Goal: Task Accomplishment & Management: Use online tool/utility

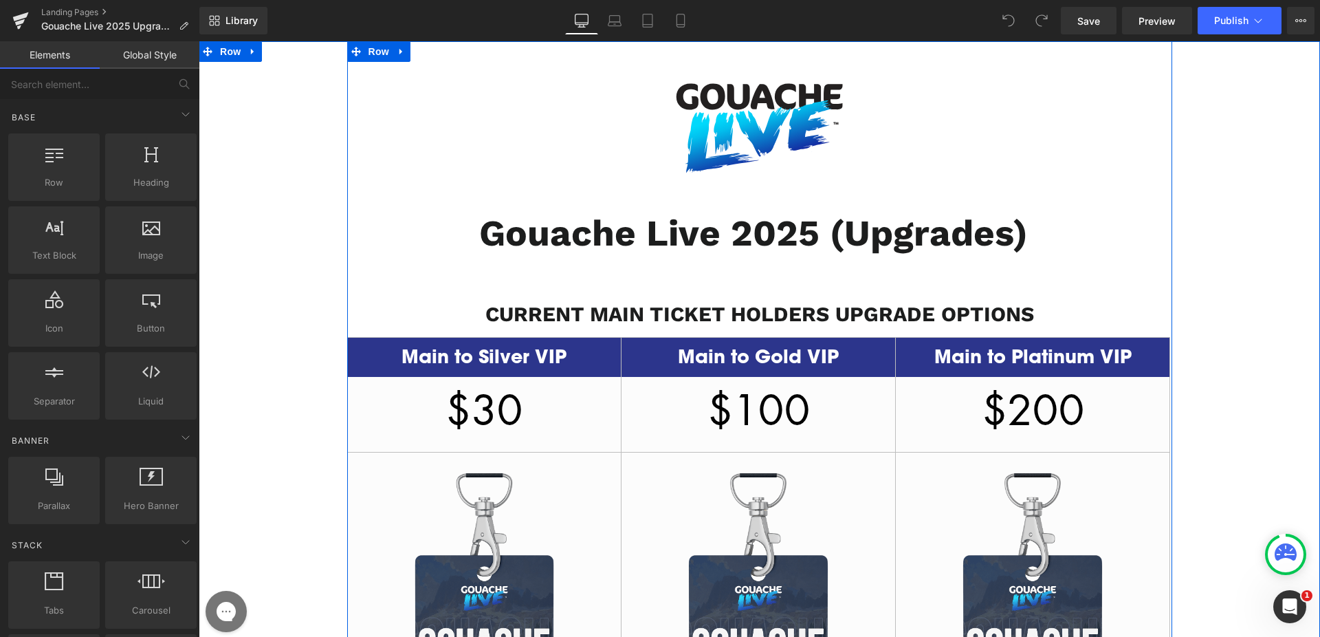
click at [654, 313] on b "CURRENT MAIN TICKET HOLDERS UPGRADE OPTIONS" at bounding box center [759, 314] width 549 height 24
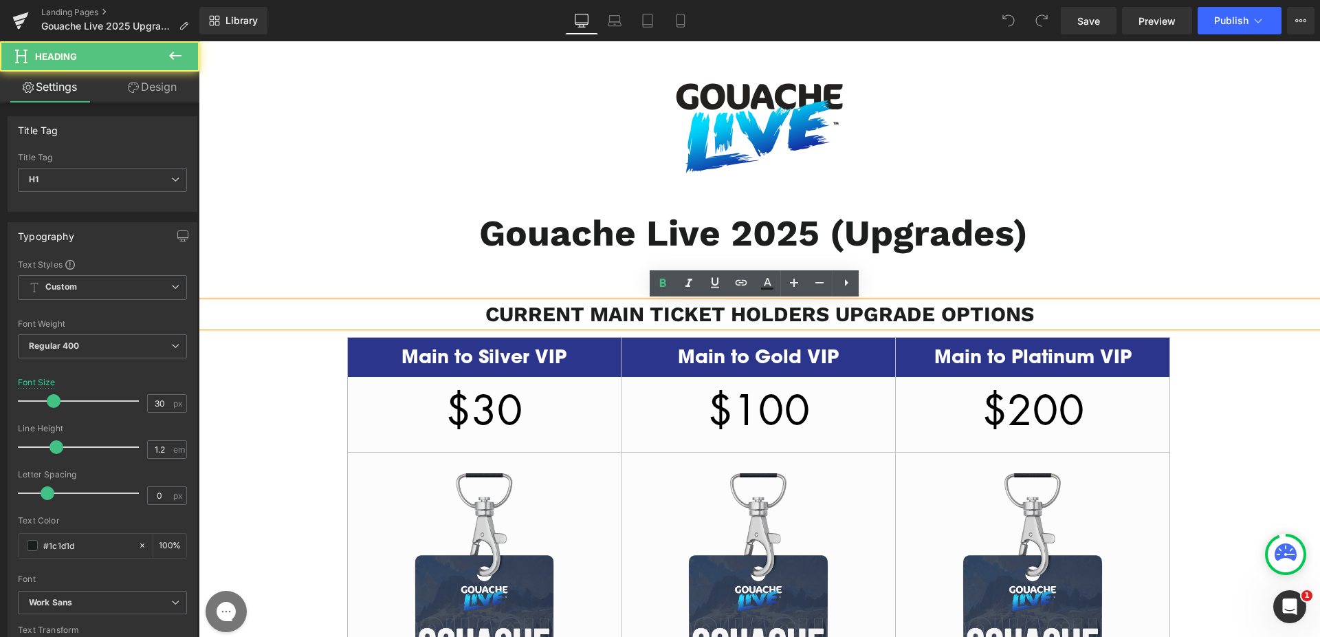
click at [654, 313] on b "CURRENT MAIN TICKET HOLDERS UPGRADE OPTIONS" at bounding box center [759, 314] width 549 height 24
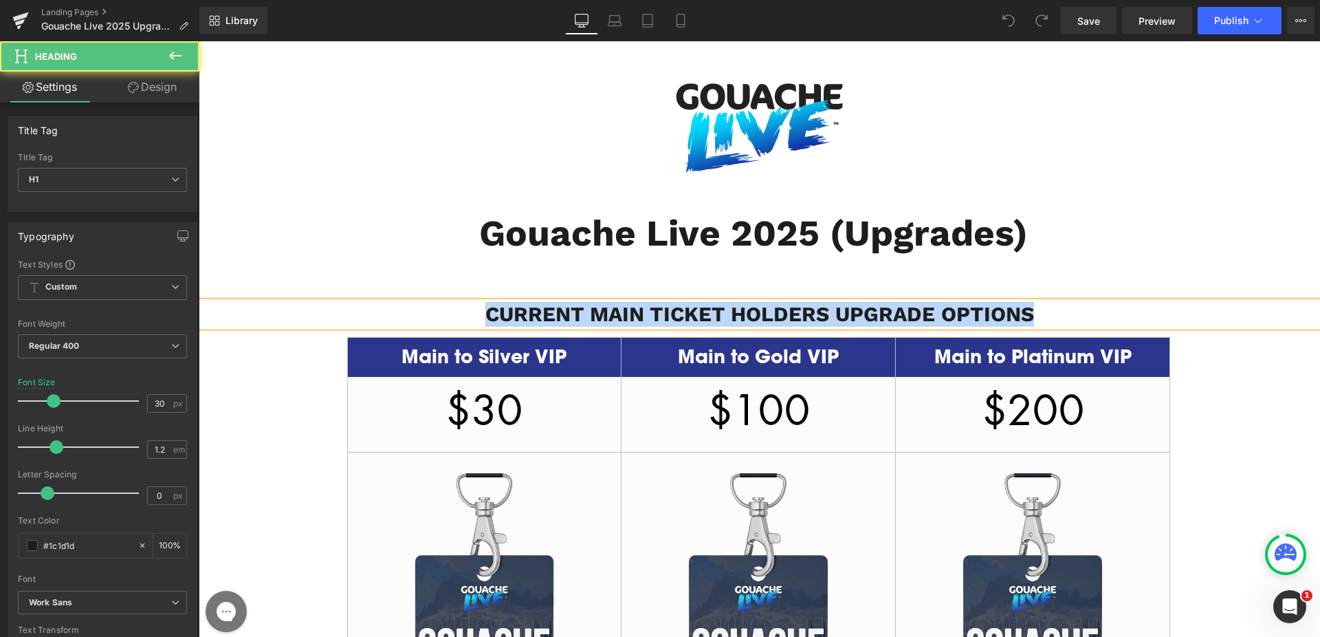
paste div
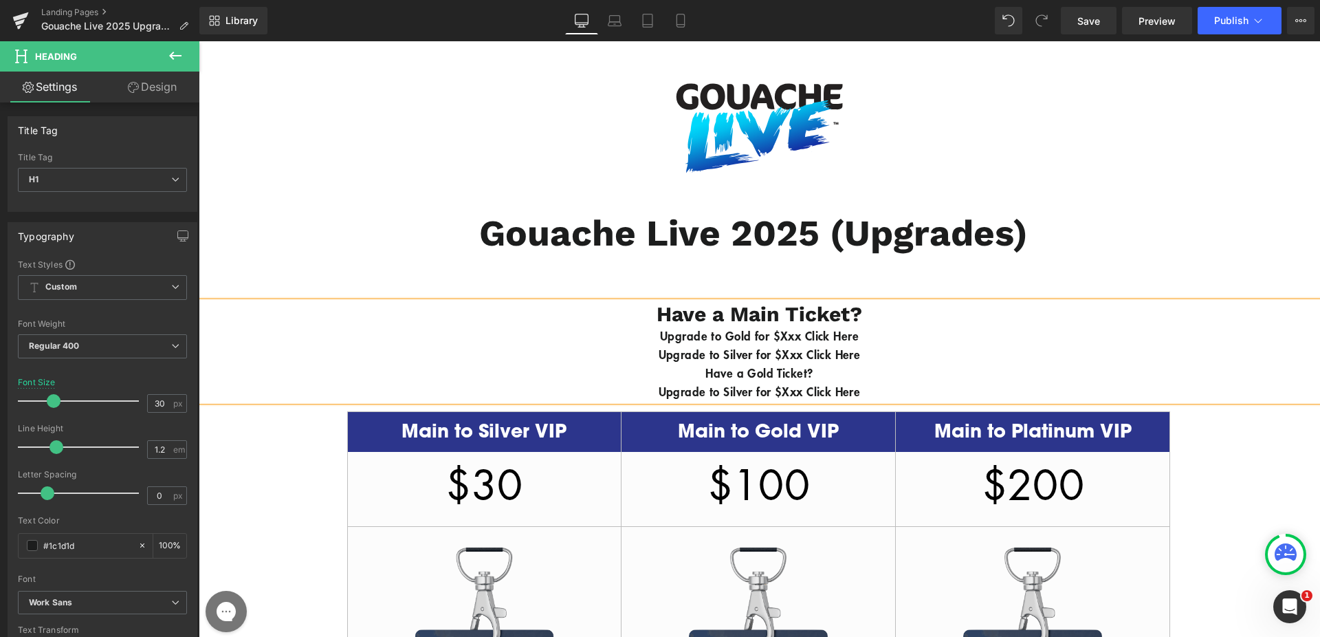
click at [656, 316] on b "Have a Main Ticket?" at bounding box center [759, 314] width 206 height 24
click at [834, 340] on b "Upgrade to Gold for $Xxx Click Here" at bounding box center [759, 335] width 199 height 16
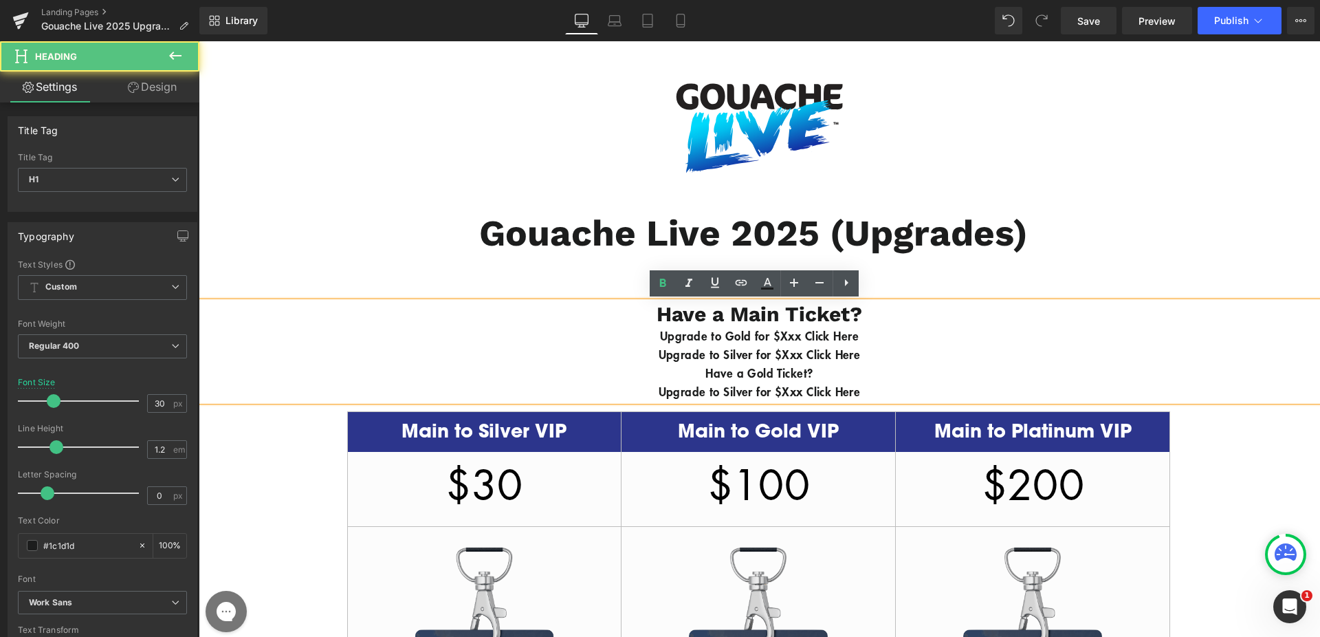
click at [810, 337] on b "Upgrade to Gold for $Xxx Click Here" at bounding box center [759, 335] width 199 height 16
drag, startPoint x: 804, startPoint y: 337, endPoint x: 782, endPoint y: 340, distance: 22.8
click at [782, 340] on b "Upgrade to Gold for $Xxx Click Here" at bounding box center [759, 335] width 199 height 16
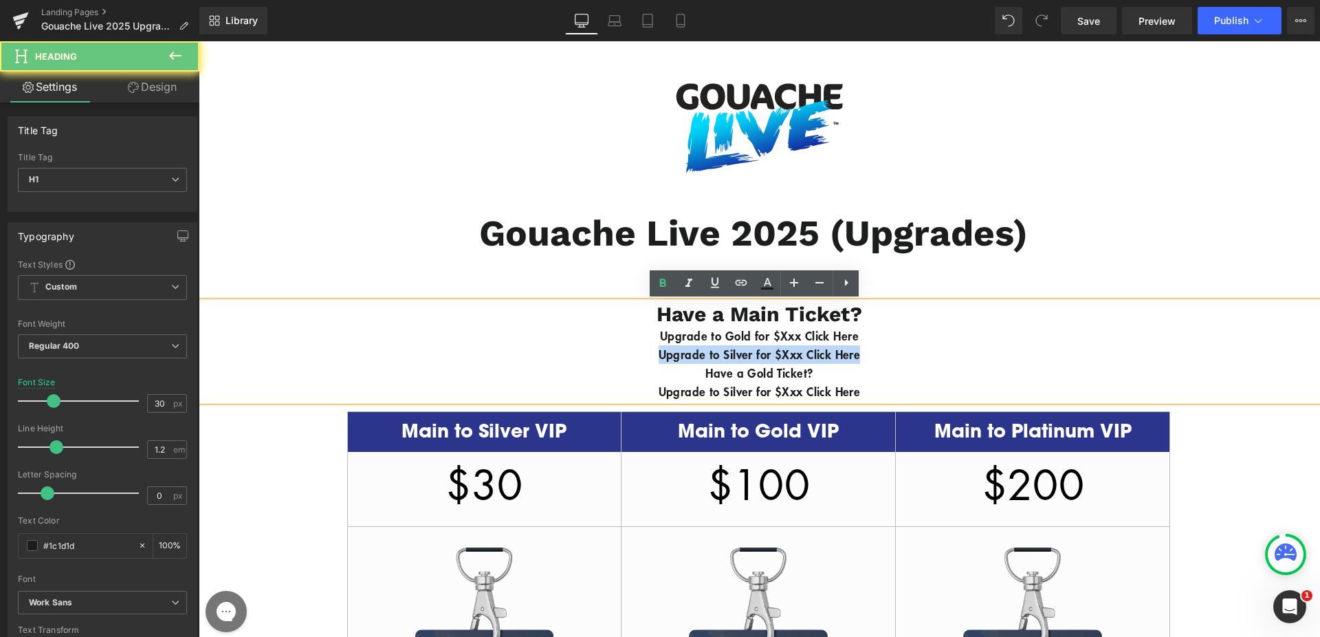
drag, startPoint x: 891, startPoint y: 352, endPoint x: 590, endPoint y: 346, distance: 300.4
click at [590, 346] on div "Upgrade to Silver for $Xxx Click Here" at bounding box center [759, 354] width 1121 height 19
copy b "Upgrade to Silver for $Xxx Click Here"
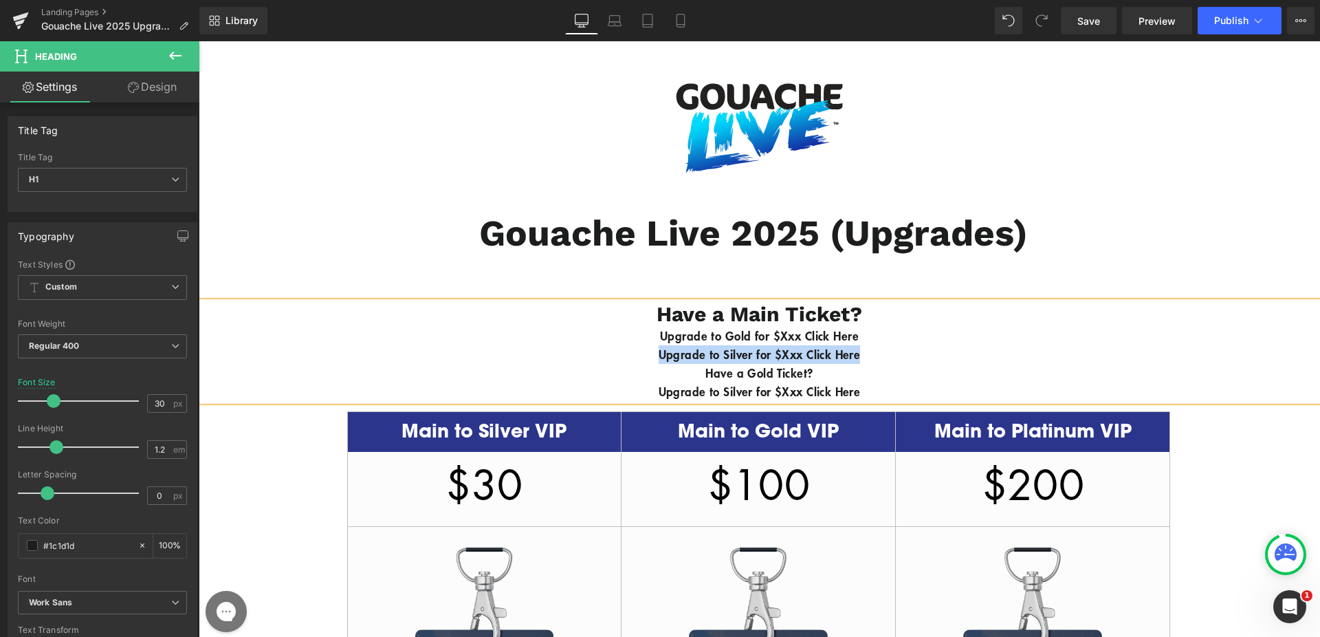
click at [881, 336] on div "Upgrade to Gold for $Xxx Click Here" at bounding box center [759, 336] width 1121 height 19
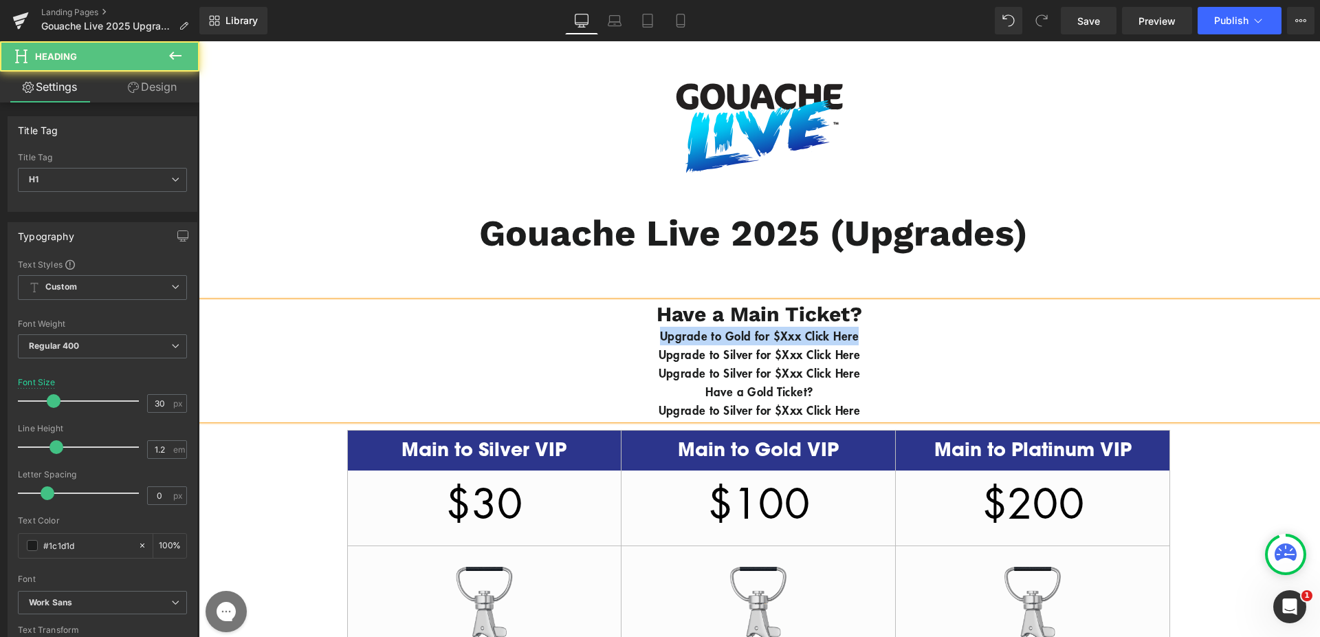
drag, startPoint x: 815, startPoint y: 341, endPoint x: 529, endPoint y: 342, distance: 286.6
click at [529, 342] on div "Upgrade to Gold for $Xxx Click Here" at bounding box center [759, 336] width 1121 height 19
click at [794, 354] on b "Upgrade to Silver for $Xxx Click Here" at bounding box center [760, 354] width 202 height 16
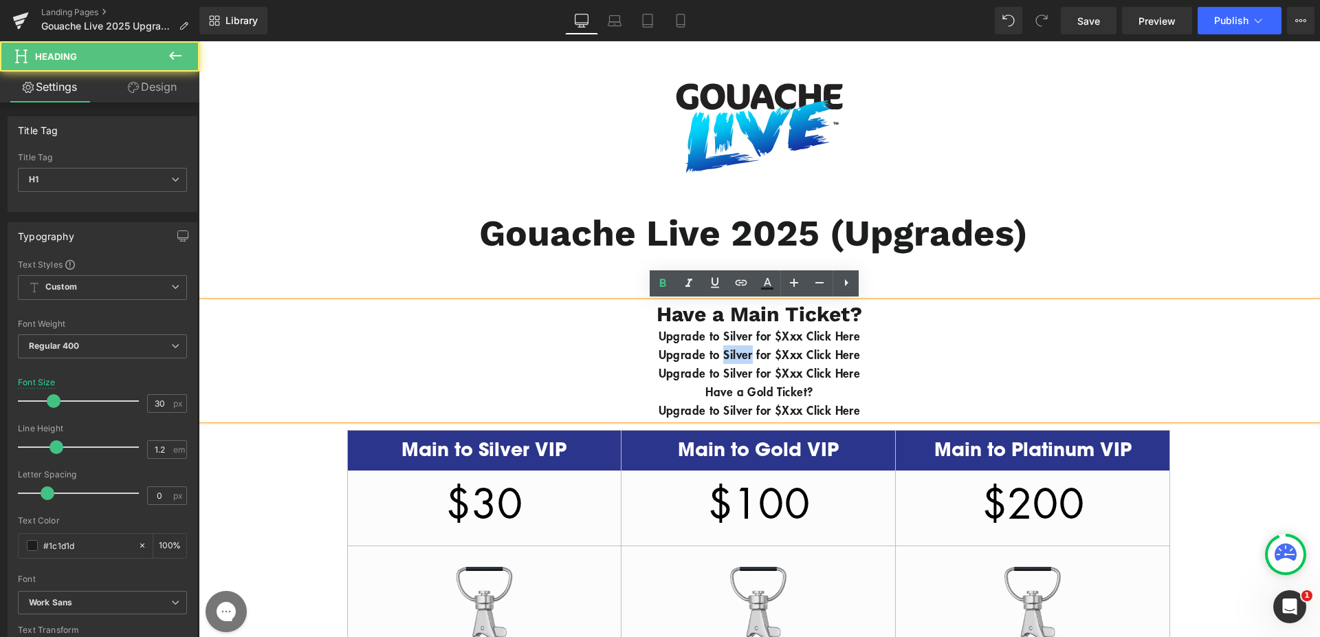
drag, startPoint x: 742, startPoint y: 357, endPoint x: 710, endPoint y: 356, distance: 32.3
click at [710, 356] on b "Upgrade to Silver for $Xxx Click Here" at bounding box center [760, 354] width 202 height 16
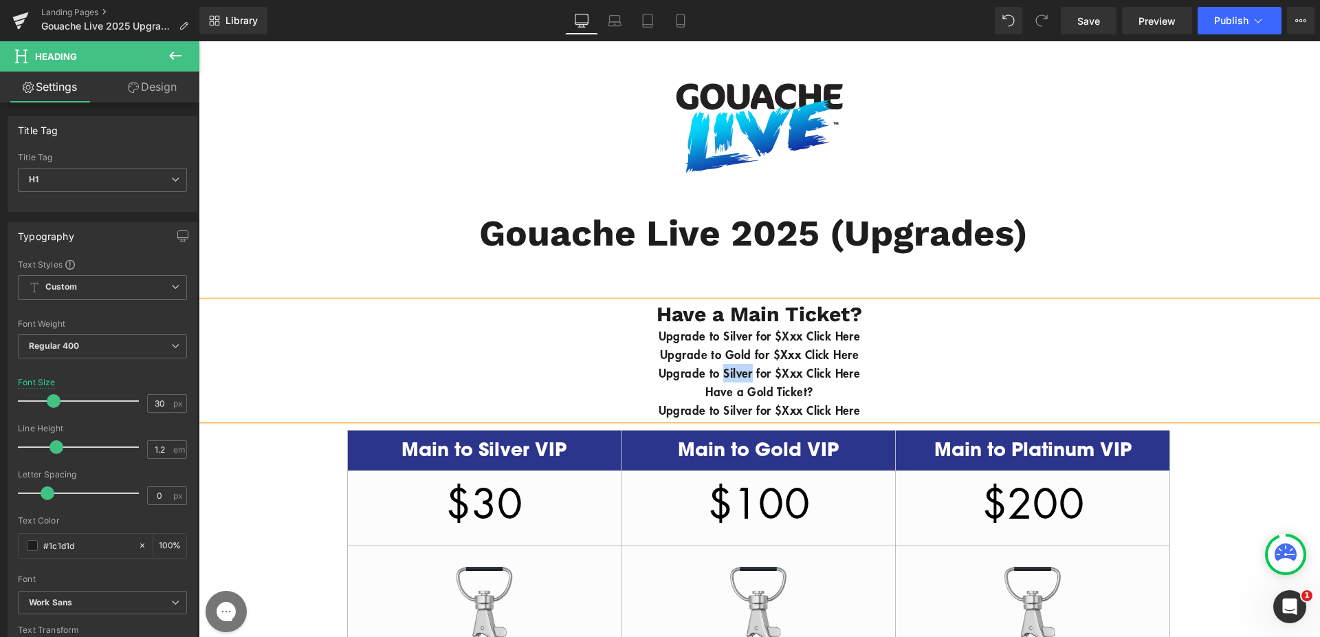
drag, startPoint x: 742, startPoint y: 374, endPoint x: 711, endPoint y: 375, distance: 30.9
click at [711, 375] on b "Upgrade to Silver for $Xxx Click Here" at bounding box center [760, 372] width 202 height 16
click at [828, 373] on b "Upgrade to Platinum for $Xxx Click Here" at bounding box center [759, 372] width 219 height 16
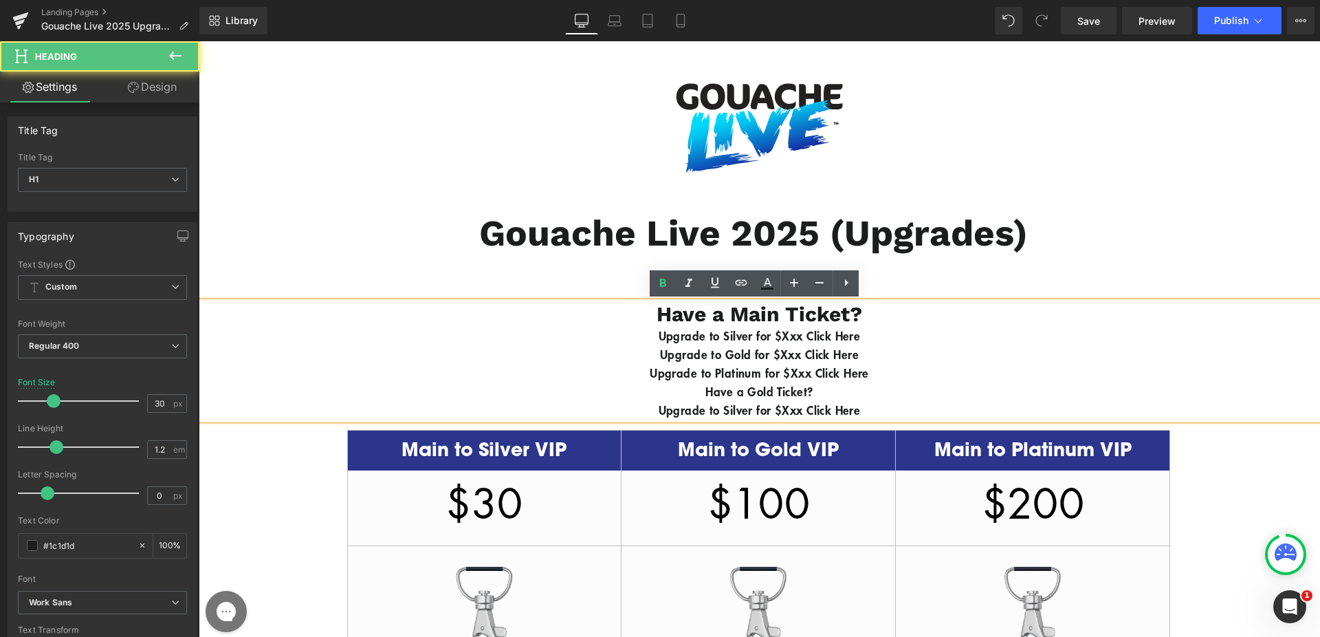
click at [908, 370] on div "Upgrade to Platinum for $Xxx Click Here" at bounding box center [759, 373] width 1121 height 19
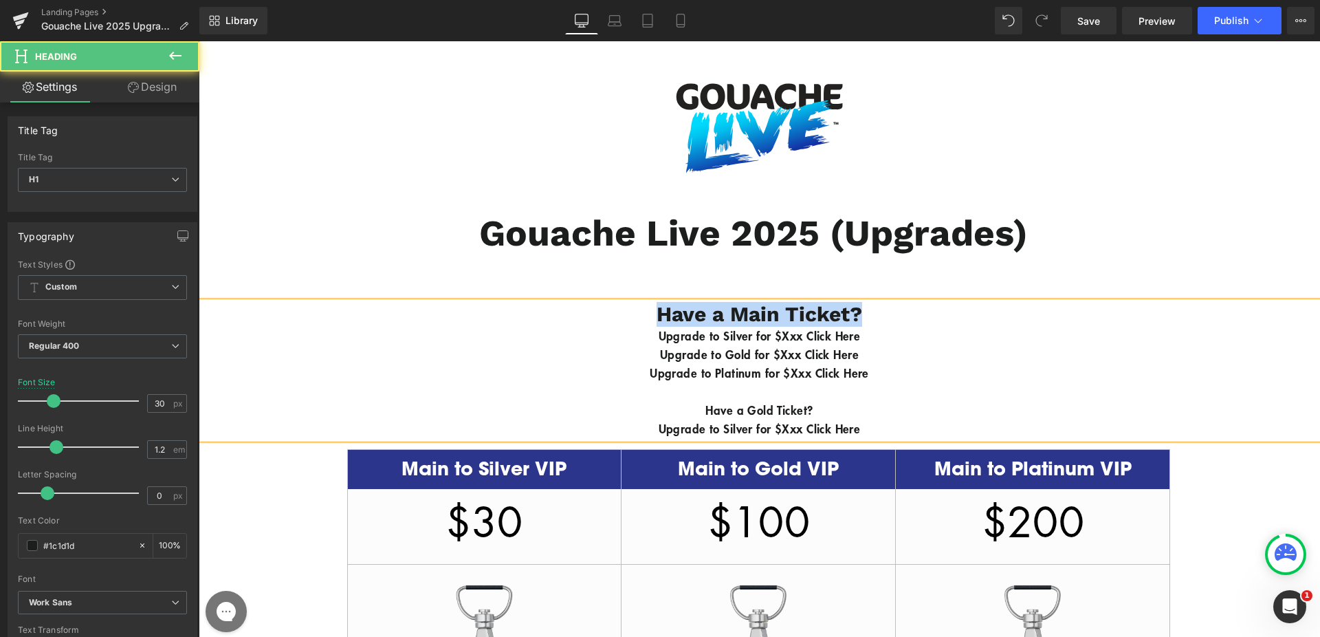
drag, startPoint x: 867, startPoint y: 312, endPoint x: 553, endPoint y: 314, distance: 314.1
click at [553, 314] on h1 "Have a Main Ticket?" at bounding box center [759, 314] width 1121 height 25
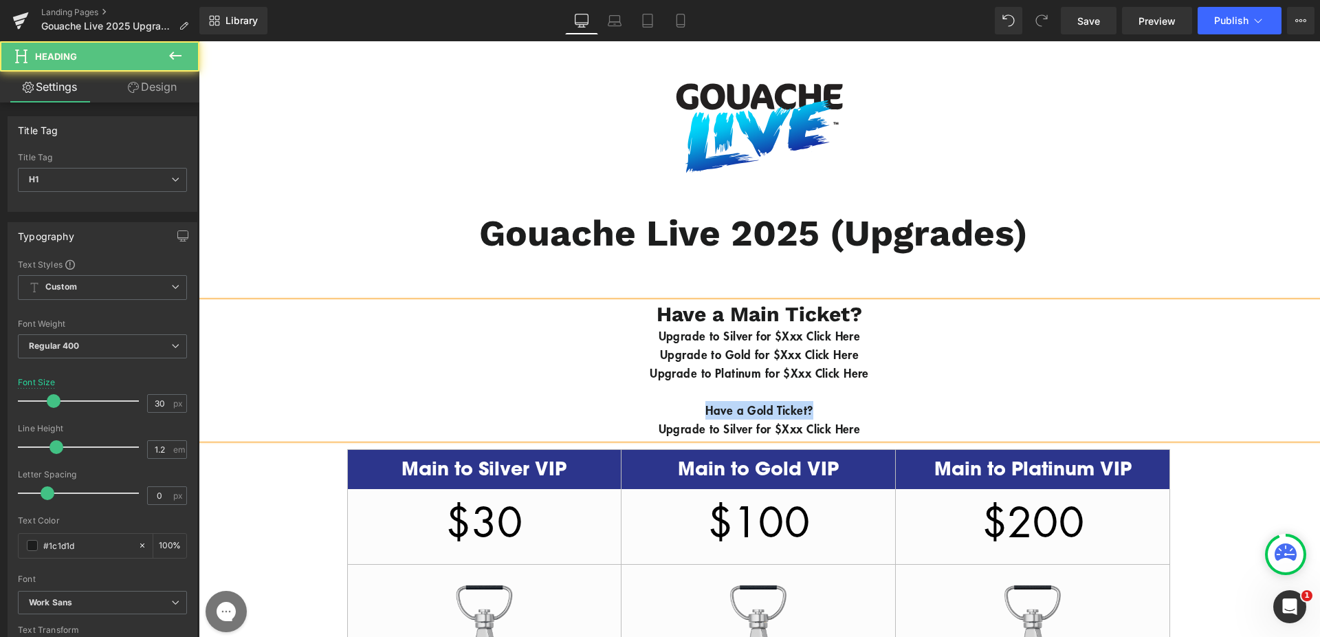
drag, startPoint x: 681, startPoint y: 406, endPoint x: 592, endPoint y: 402, distance: 88.7
click at [592, 402] on div "Have a Gold Ticket?" at bounding box center [759, 410] width 1121 height 19
drag, startPoint x: 831, startPoint y: 409, endPoint x: 613, endPoint y: 404, distance: 218.0
click at [613, 404] on div "Have a Main Ticket?" at bounding box center [759, 410] width 1121 height 19
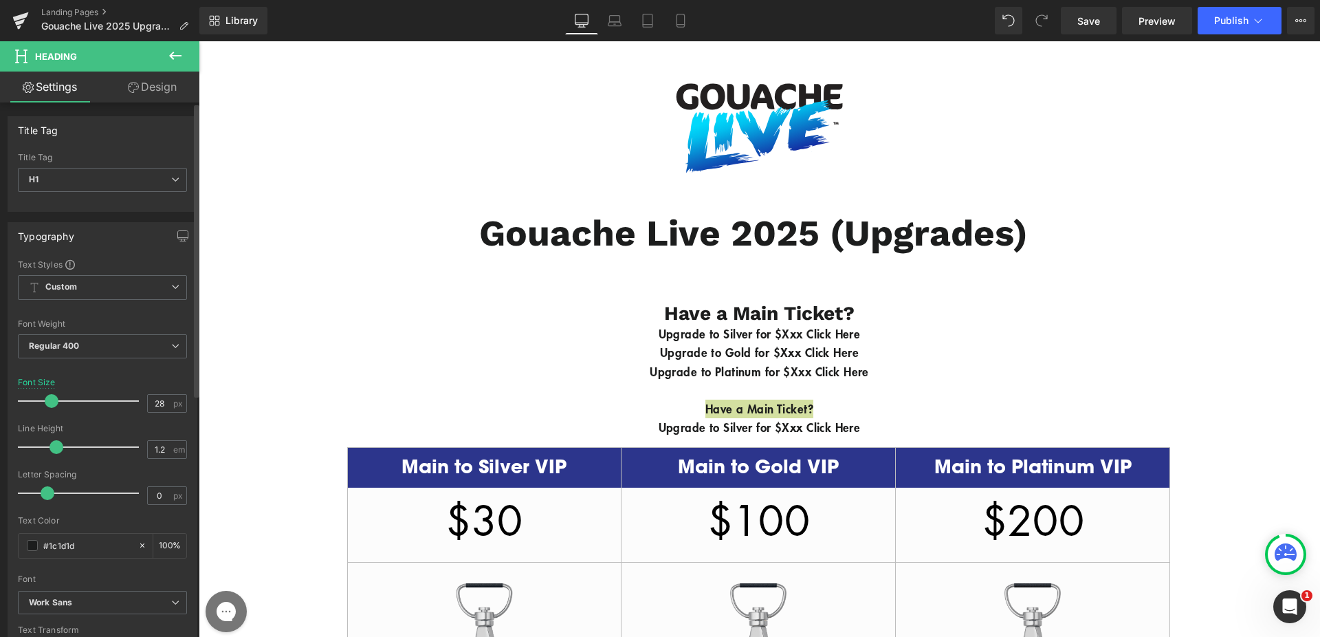
click at [52, 396] on span at bounding box center [52, 401] width 14 height 14
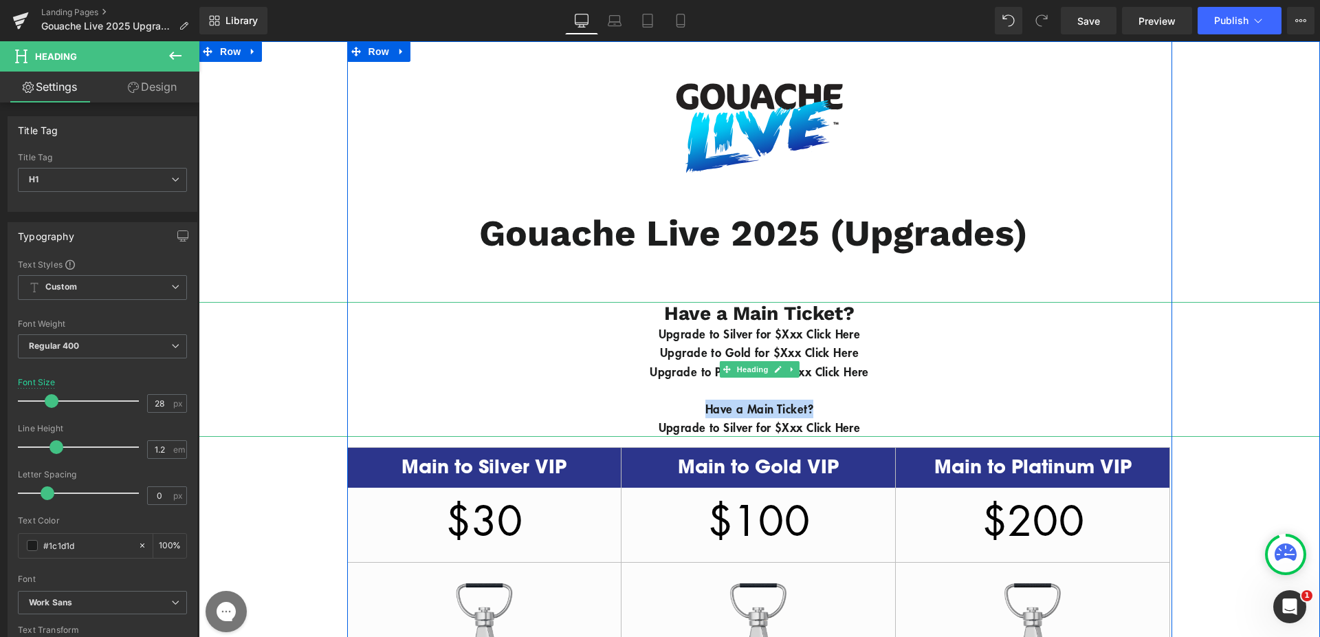
click at [809, 367] on b "Upgrade to Platinum for $Xxx Click Here" at bounding box center [759, 371] width 219 height 16
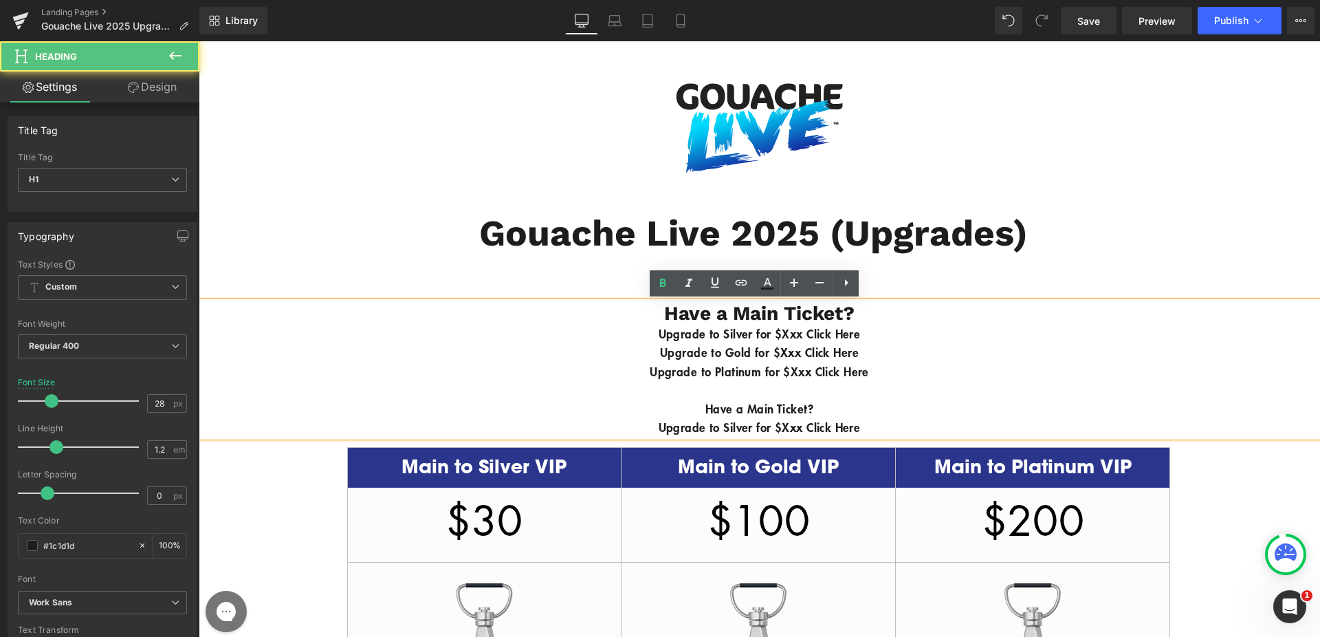
click at [738, 415] on b "Have a Main Ticket?" at bounding box center [759, 408] width 108 height 16
click at [724, 408] on b "Have a Main Ticket?" at bounding box center [759, 408] width 108 height 16
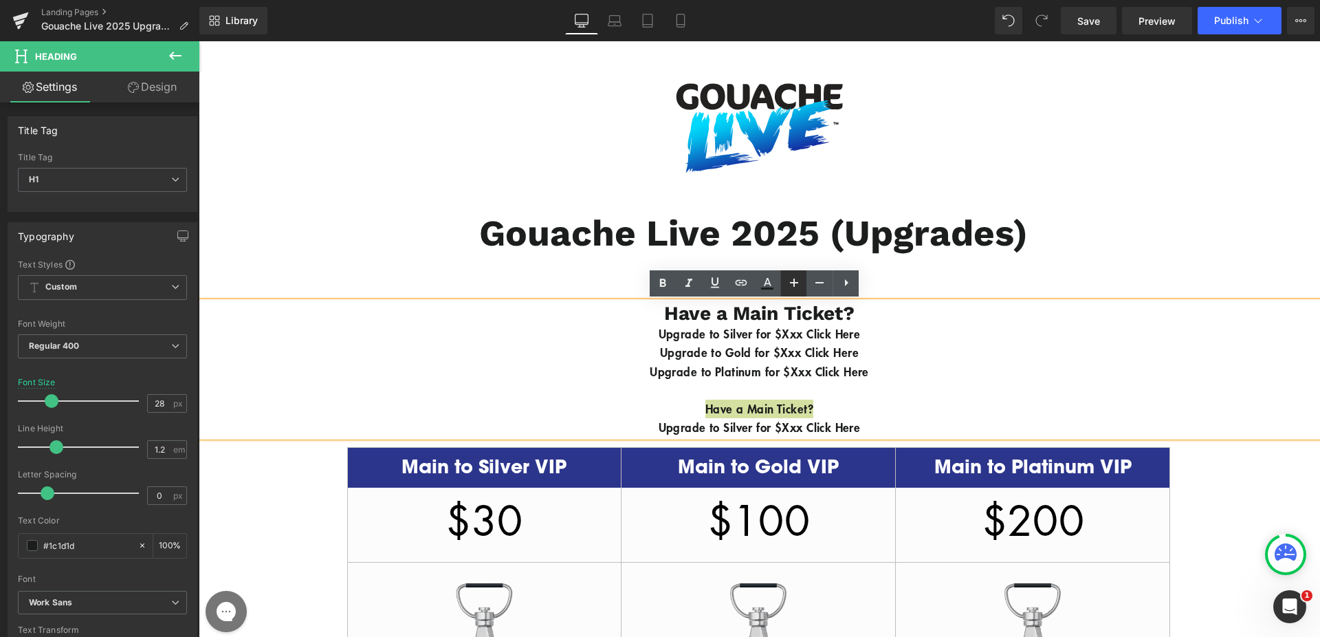
click at [798, 282] on icon at bounding box center [794, 282] width 16 height 16
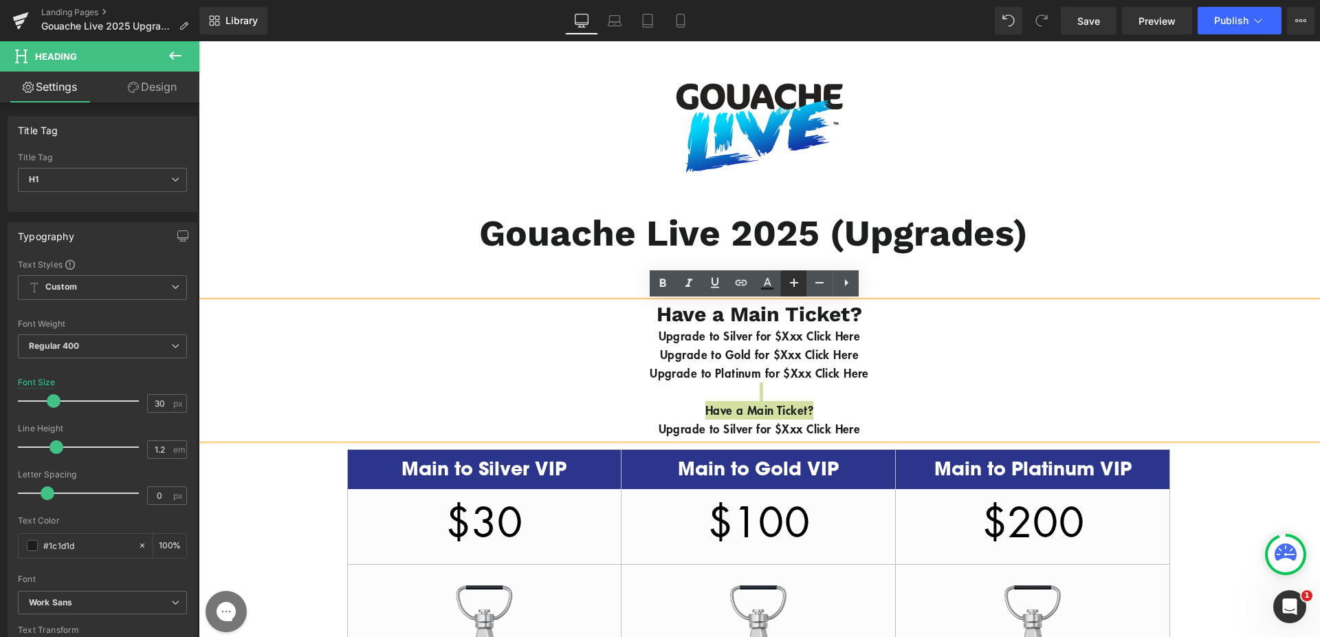
click at [798, 282] on icon at bounding box center [794, 282] width 16 height 16
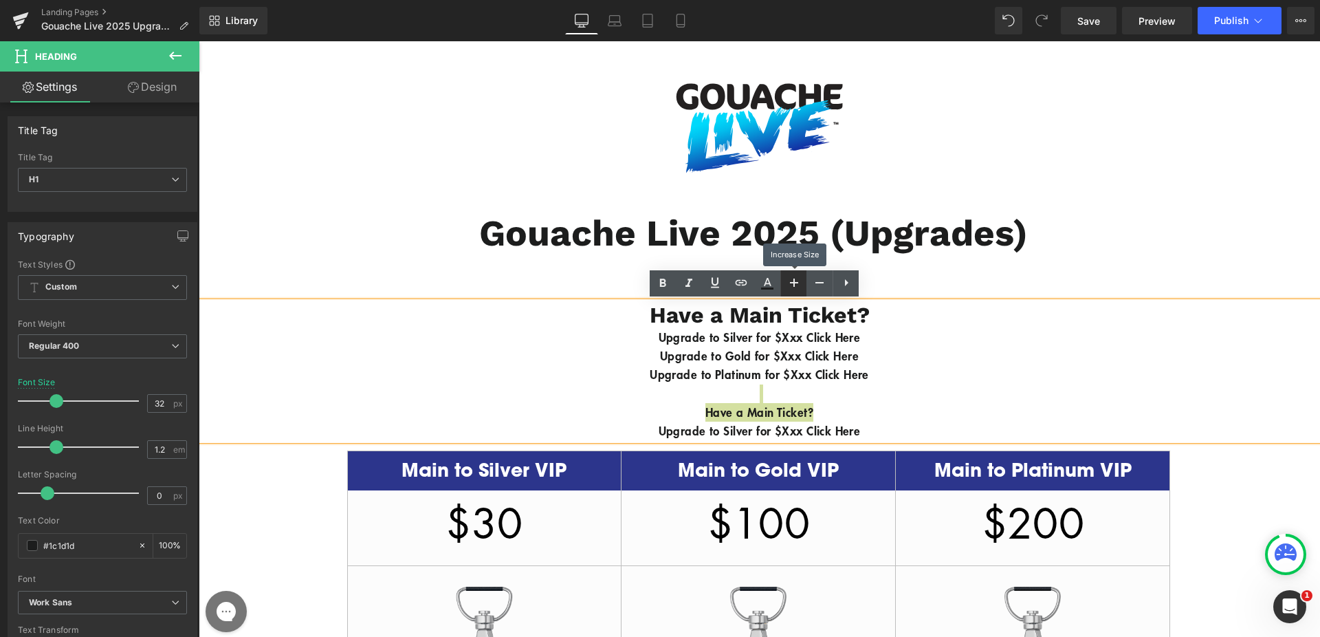
click at [798, 282] on icon at bounding box center [794, 282] width 16 height 16
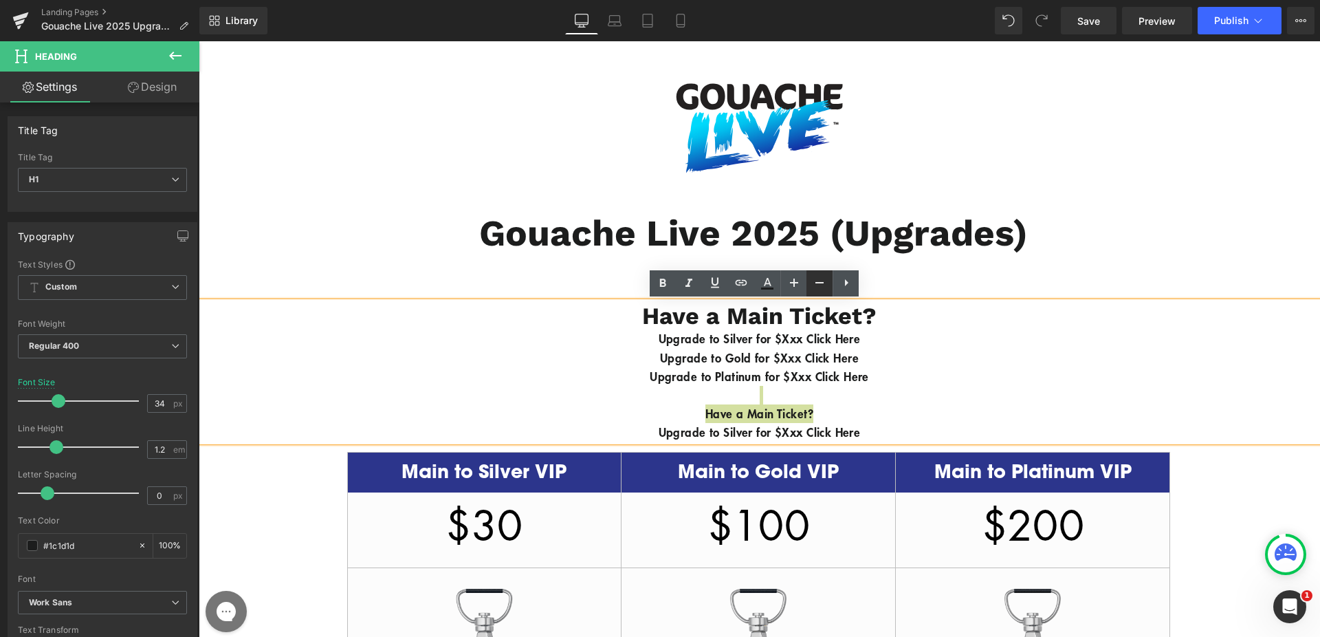
click at [822, 281] on icon at bounding box center [819, 282] width 16 height 16
click at [822, 282] on icon at bounding box center [819, 282] width 8 height 1
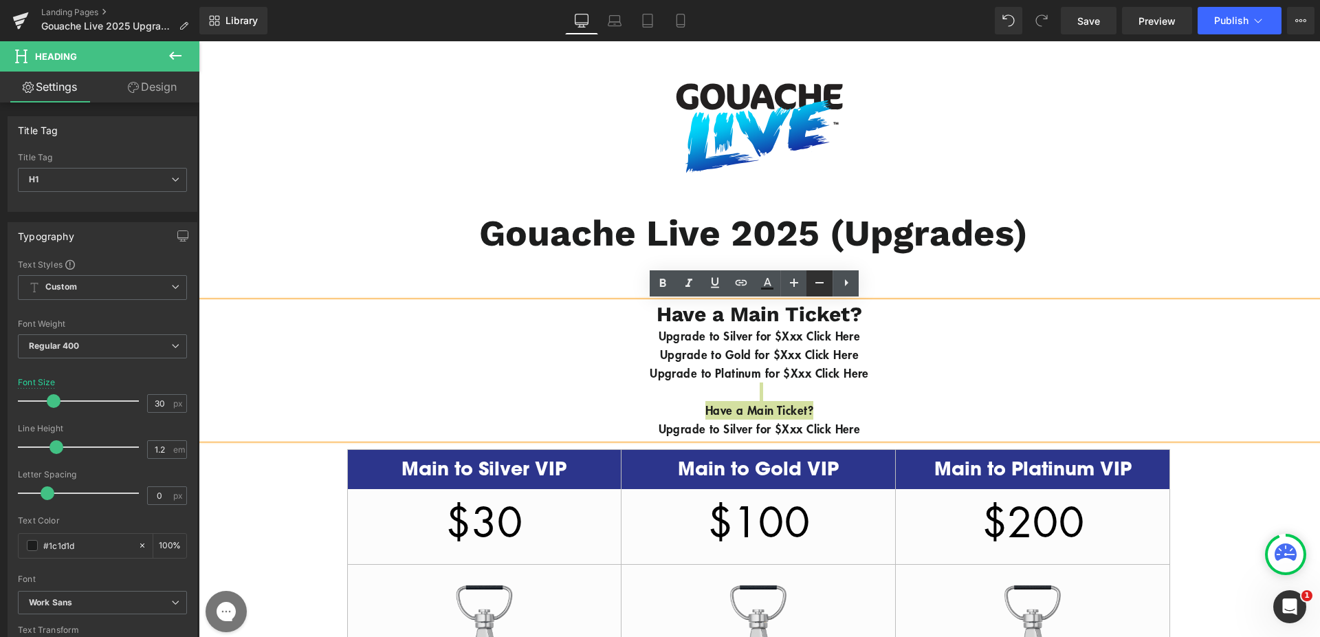
click at [822, 282] on icon at bounding box center [819, 282] width 8 height 1
type input "28"
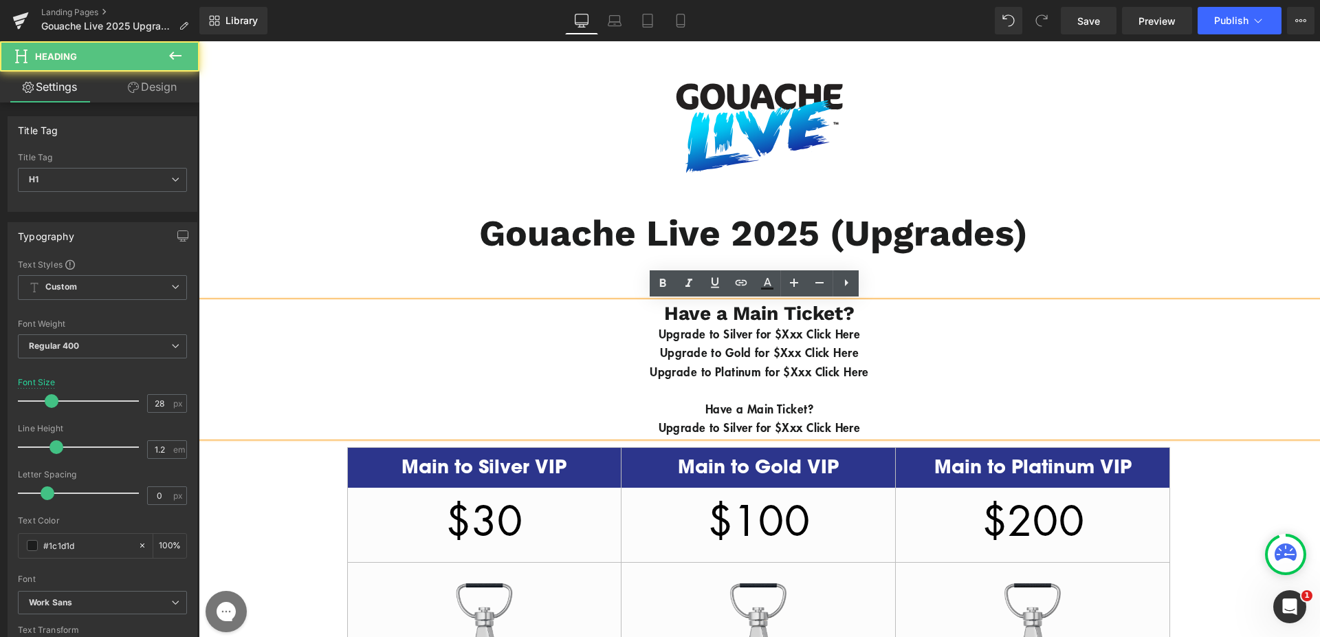
click at [817, 360] on div "Upgrade to Gold for $Xxx Click Here" at bounding box center [759, 352] width 1121 height 19
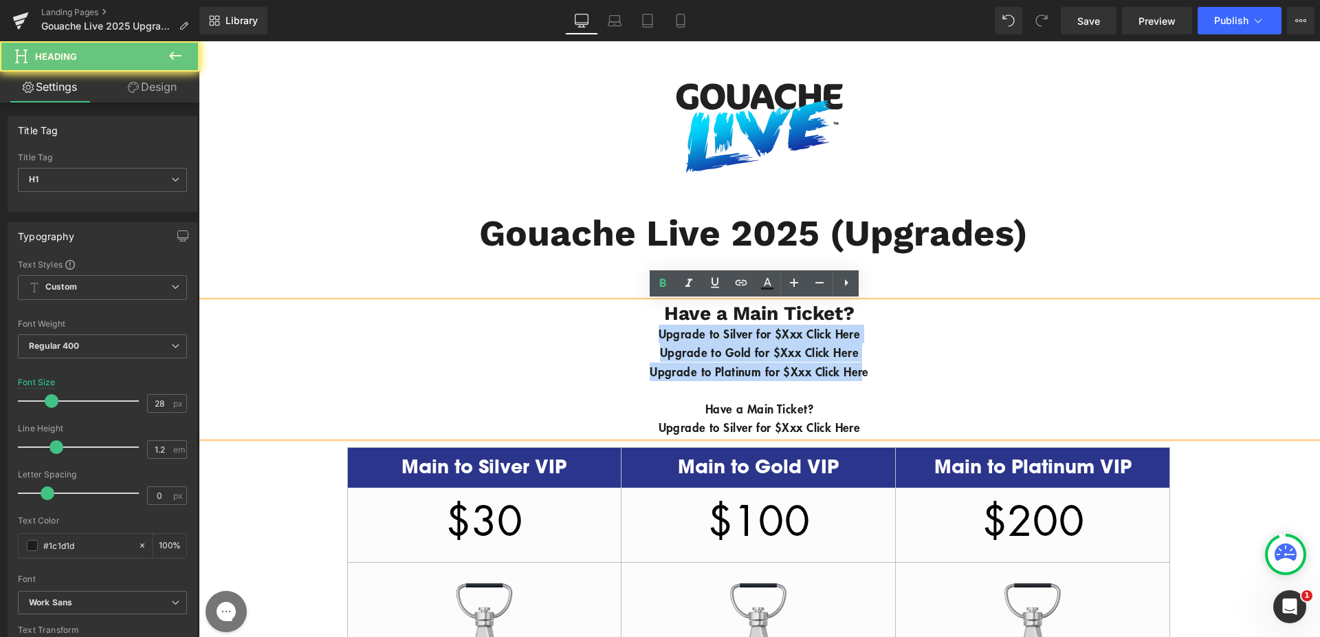
drag, startPoint x: 883, startPoint y: 366, endPoint x: 537, endPoint y: 331, distance: 348.2
click at [537, 331] on div "Have a Main Ticket? Upgrade to Silver for $Xxx Click Here Upgrade to Gold for $…" at bounding box center [759, 369] width 1121 height 135
click at [753, 359] on b "Upgrade to Gold for $Xxx Click Here" at bounding box center [759, 352] width 199 height 16
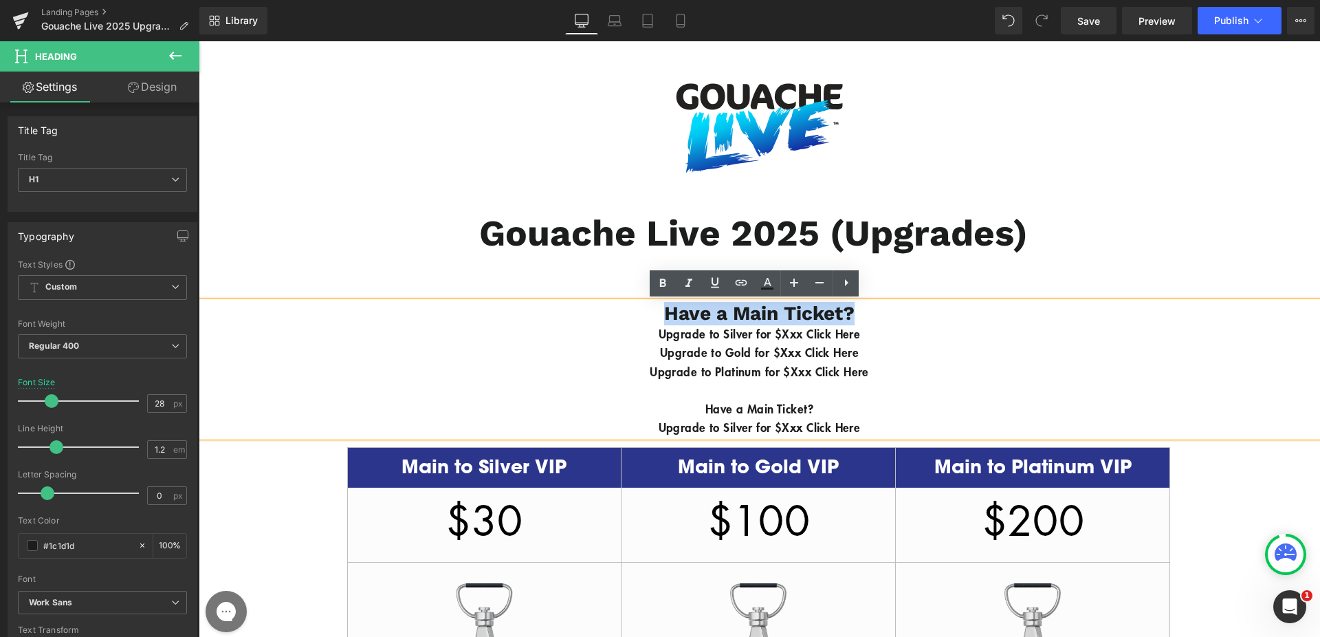
drag, startPoint x: 883, startPoint y: 315, endPoint x: 520, endPoint y: 323, distance: 362.3
click at [520, 323] on h1 "Have a Main Ticket?" at bounding box center [759, 313] width 1121 height 23
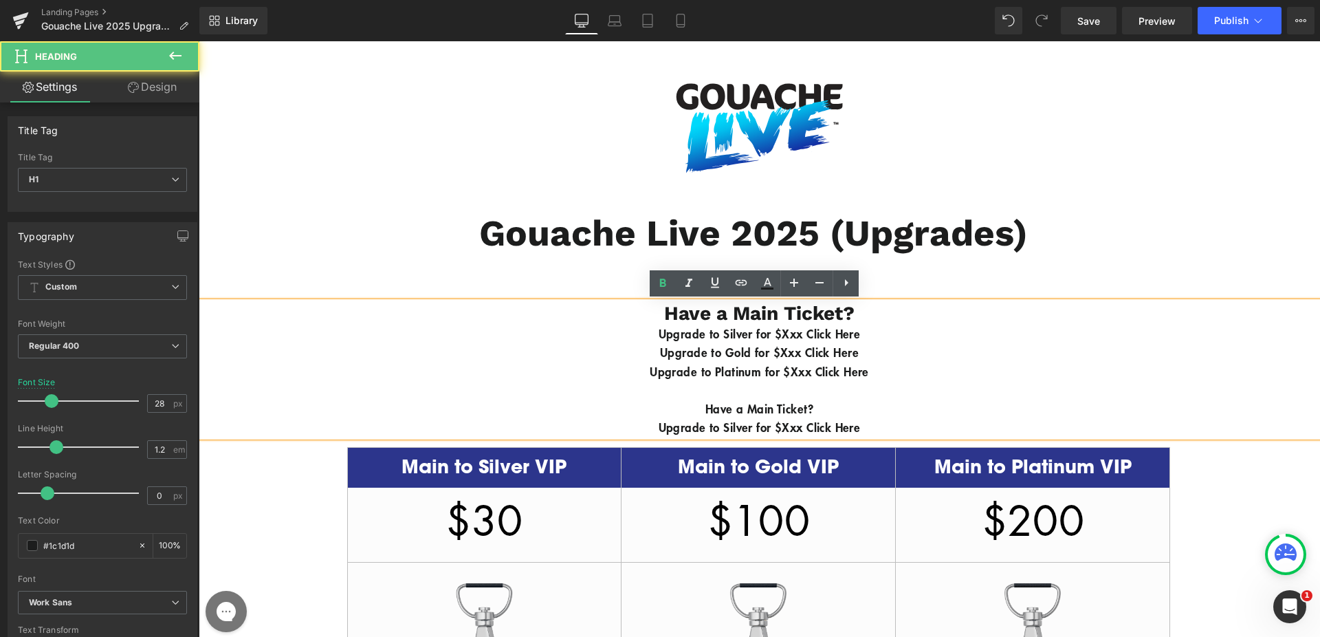
click at [659, 362] on div "Upgrade to Platinum for $Xxx Click Here" at bounding box center [759, 371] width 1121 height 19
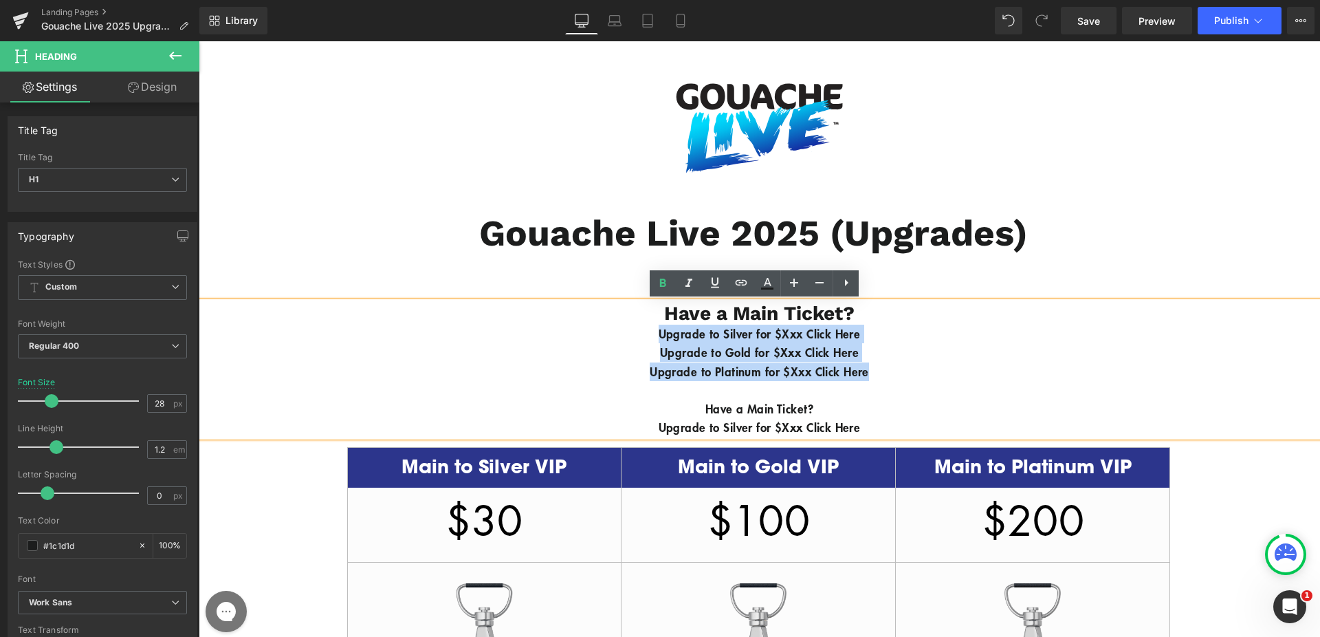
drag, startPoint x: 605, startPoint y: 337, endPoint x: 886, endPoint y: 369, distance: 283.0
click at [886, 369] on div "Have a Main Ticket? Upgrade to Silver for $Xxx Click Here Upgrade to Gold for $…" at bounding box center [759, 369] width 1121 height 135
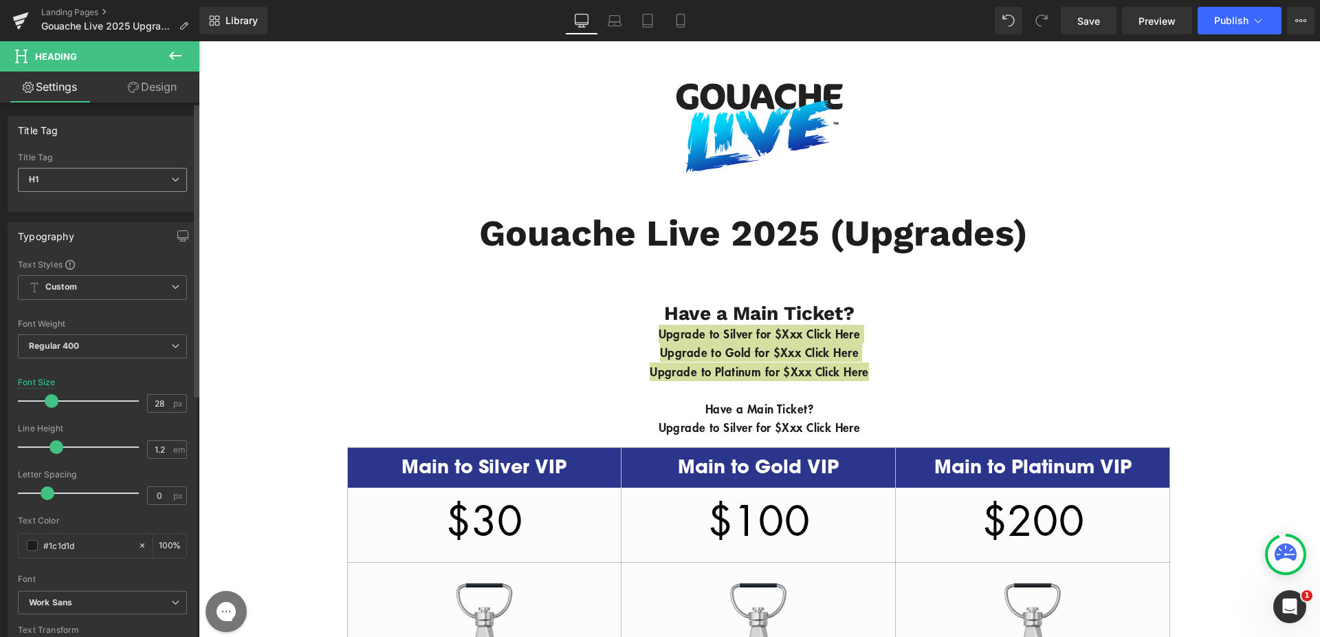
click at [115, 173] on span "H1" at bounding box center [102, 180] width 169 height 24
click at [129, 155] on div "Title Tag" at bounding box center [102, 158] width 169 height 10
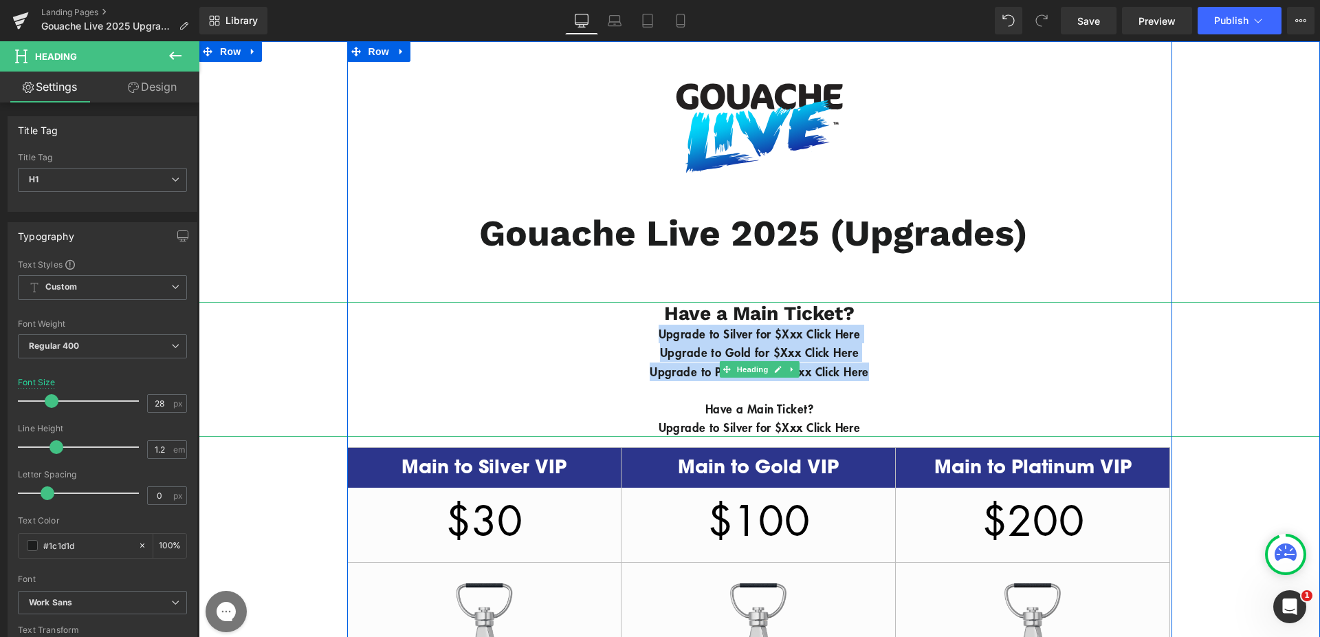
click at [837, 344] on b "Upgrade to Gold for $Xxx Click Here" at bounding box center [759, 352] width 199 height 16
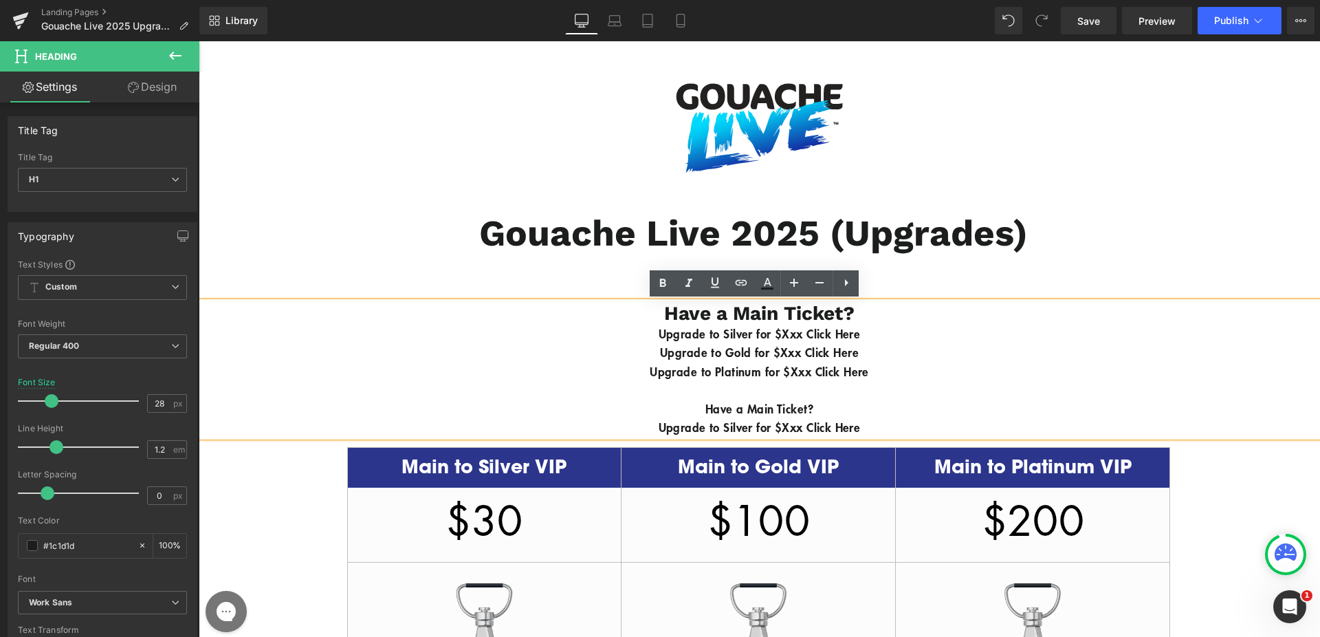
click at [905, 423] on div "Upgrade to Silver for $Xxx Click Here" at bounding box center [759, 427] width 1121 height 19
drag, startPoint x: 831, startPoint y: 419, endPoint x: 593, endPoint y: 381, distance: 241.5
click at [593, 381] on div "Have a Main Ticket? Upgrade to Silver for $Xxx Click Here Upgrade to Gold for $…" at bounding box center [759, 369] width 1121 height 135
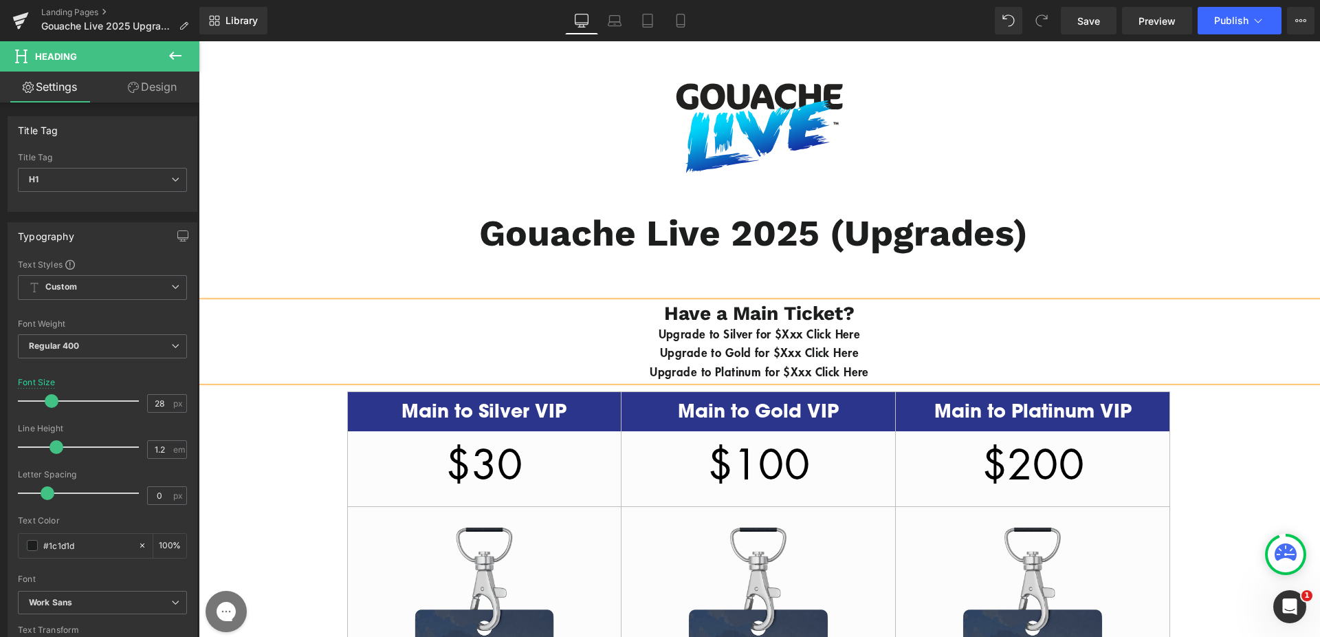
click at [813, 332] on b "Upgrade to Silver for $Xxx Click Here" at bounding box center [760, 333] width 202 height 16
click at [812, 354] on b "Upgrade to Gold for $Xxx Click Here" at bounding box center [759, 352] width 199 height 16
click at [821, 368] on b "Upgrade to Platinum for $Xxx Click Here" at bounding box center [759, 371] width 219 height 16
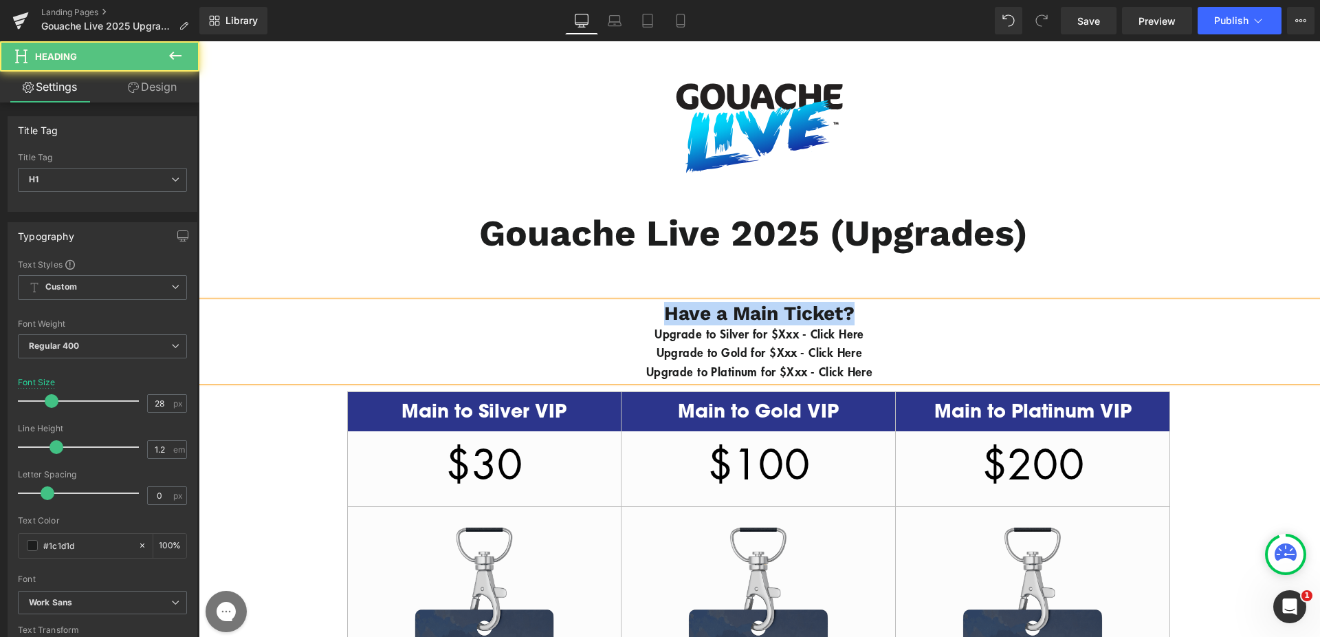
drag, startPoint x: 877, startPoint y: 310, endPoint x: 545, endPoint y: 307, distance: 332.0
click at [545, 307] on h1 "Have a Main Ticket?" at bounding box center [759, 313] width 1121 height 23
copy b "Have a Main Ticket?"
click at [610, 329] on div "Upgrade to Silver for $Xxx - Click Here" at bounding box center [759, 333] width 1121 height 19
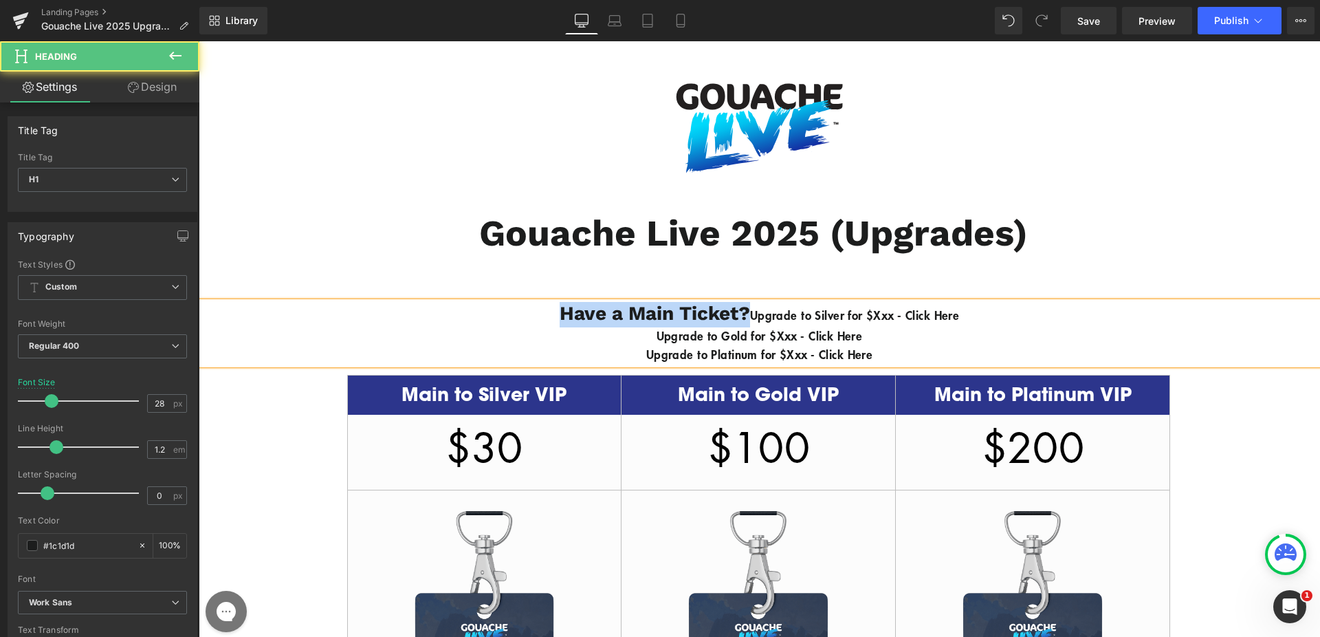
drag, startPoint x: 720, startPoint y: 306, endPoint x: 462, endPoint y: 314, distance: 258.6
click at [462, 314] on h1 "Have a Main Ticket? Upgrade to Silver for $Xxx - Click Here" at bounding box center [759, 314] width 1121 height 25
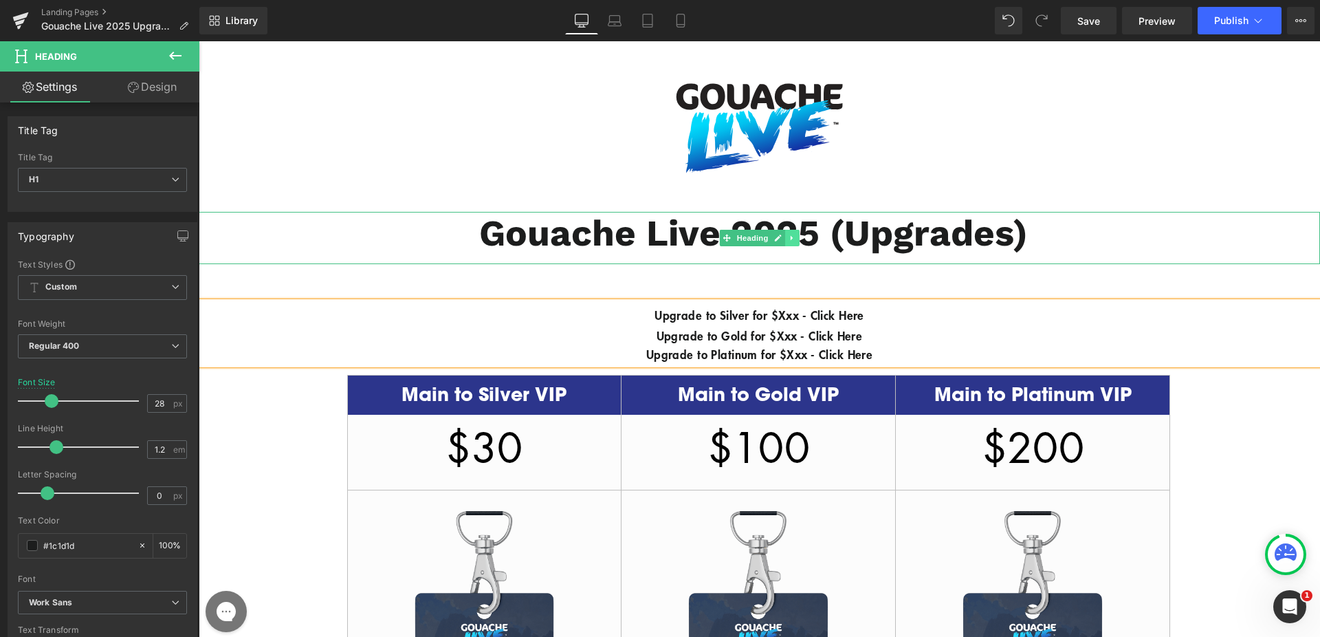
click at [788, 240] on icon at bounding box center [792, 238] width 8 height 8
click at [781, 240] on icon at bounding box center [785, 238] width 8 height 8
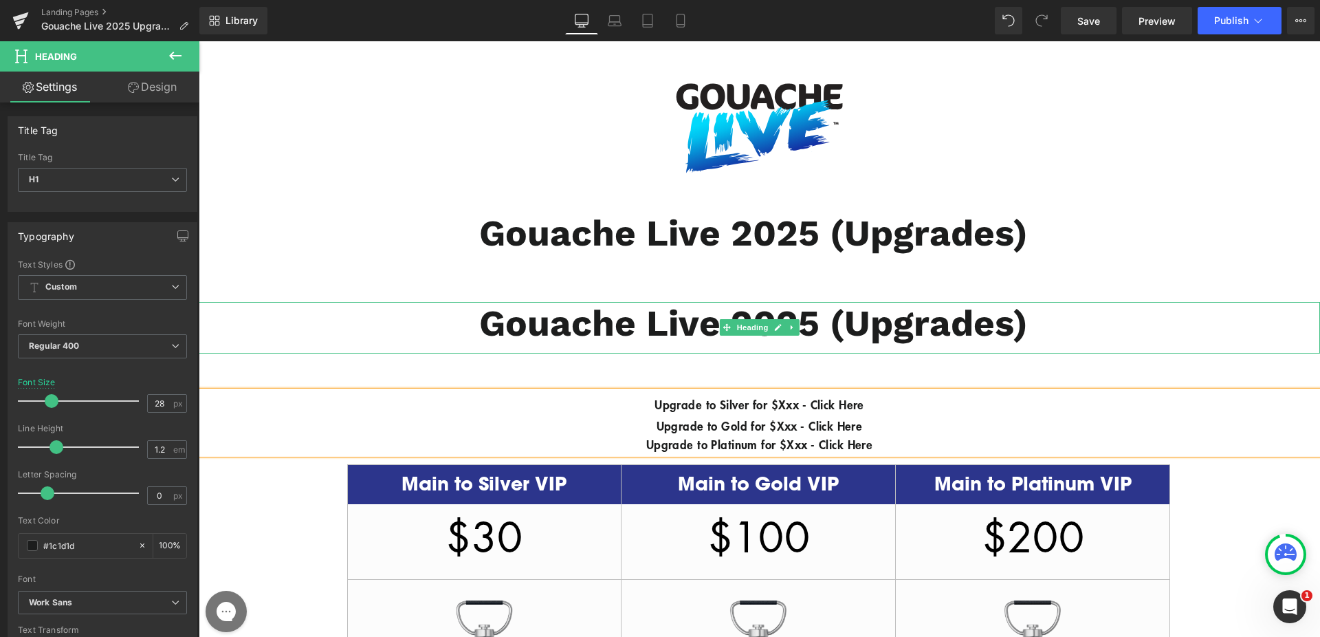
click at [637, 328] on b "Gouache Live 2025 (Upgrades)" at bounding box center [753, 323] width 549 height 43
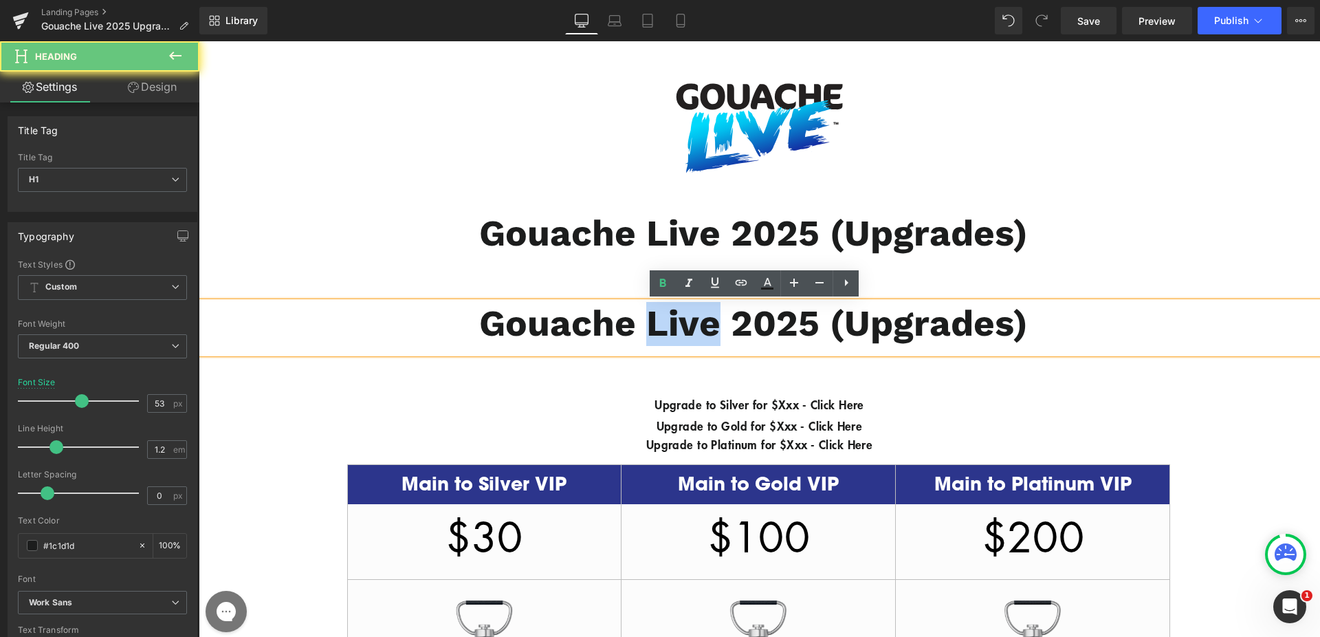
click at [637, 328] on b "Gouache Live 2025 (Upgrades)" at bounding box center [753, 323] width 549 height 43
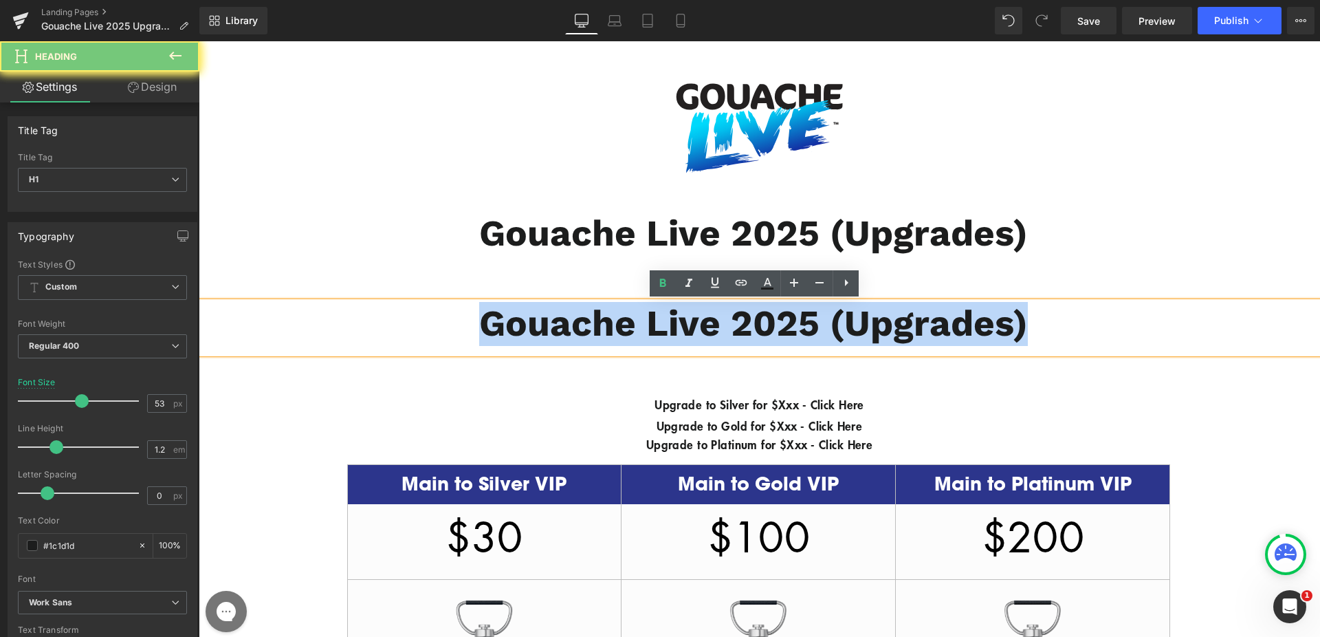
click at [637, 328] on b "Gouache Live 2025 (Upgrades)" at bounding box center [753, 323] width 549 height 43
paste div
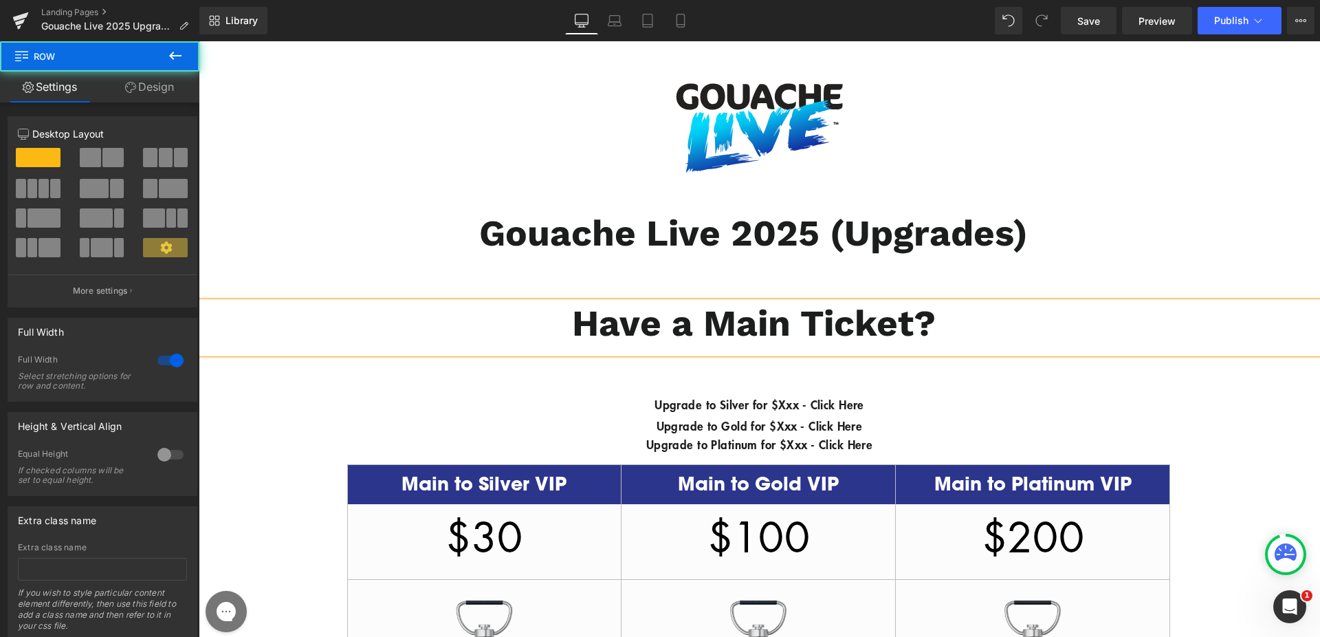
click at [679, 377] on div "Image Gouache Live 2025 (Upgrades) Heading Have a Main Ticket? Heading Upgrade …" at bounding box center [759, 596] width 1121 height 1077
click at [613, 412] on h1 "Upgrade to Silver for $Xxx - Click Here" at bounding box center [759, 403] width 1121 height 25
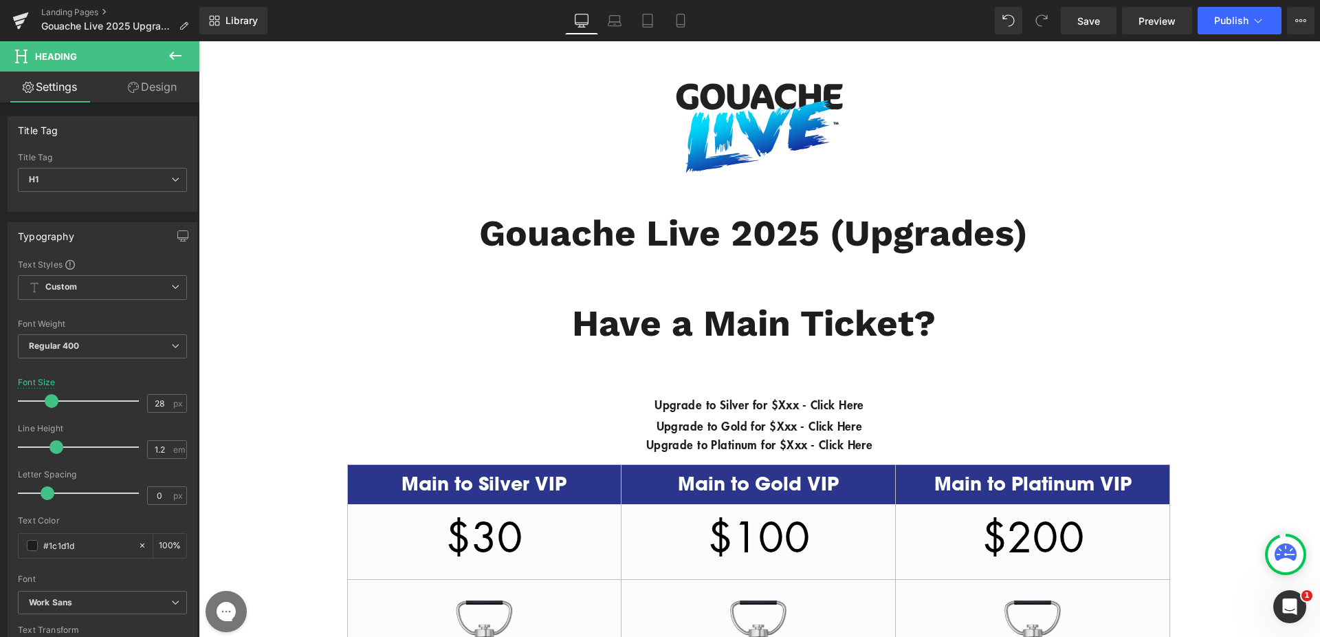
click at [160, 90] on link "Design" at bounding box center [152, 86] width 100 height 31
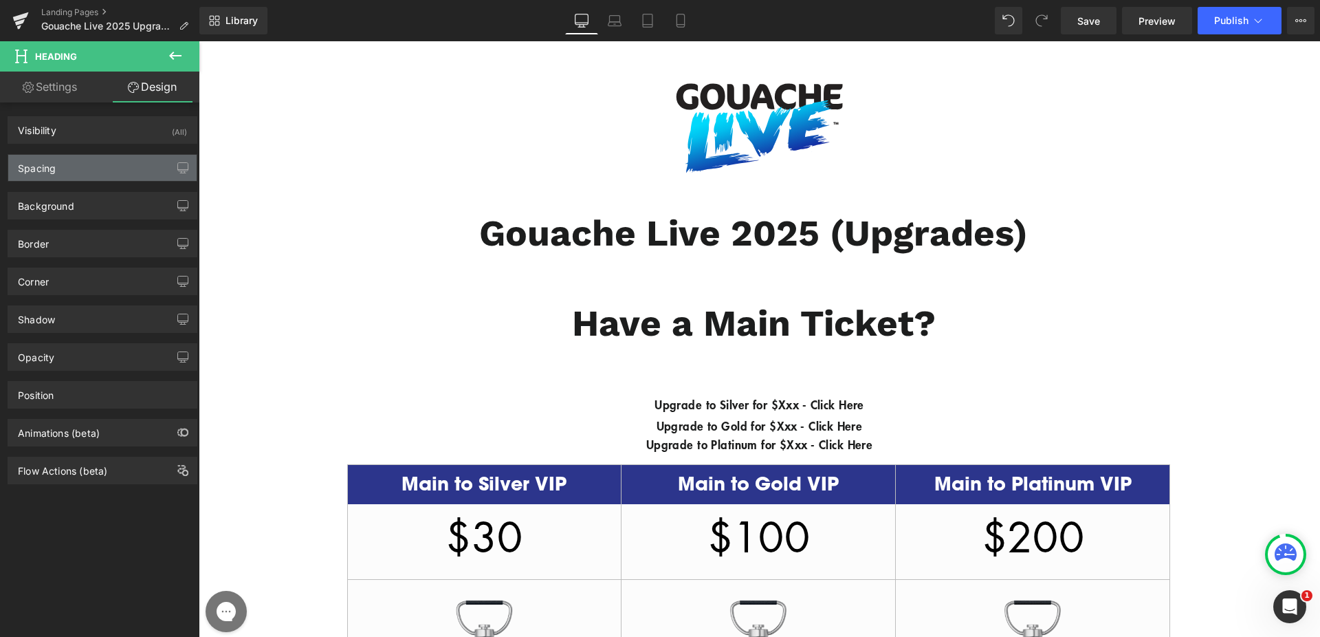
click at [90, 161] on div "Spacing" at bounding box center [102, 168] width 188 height 26
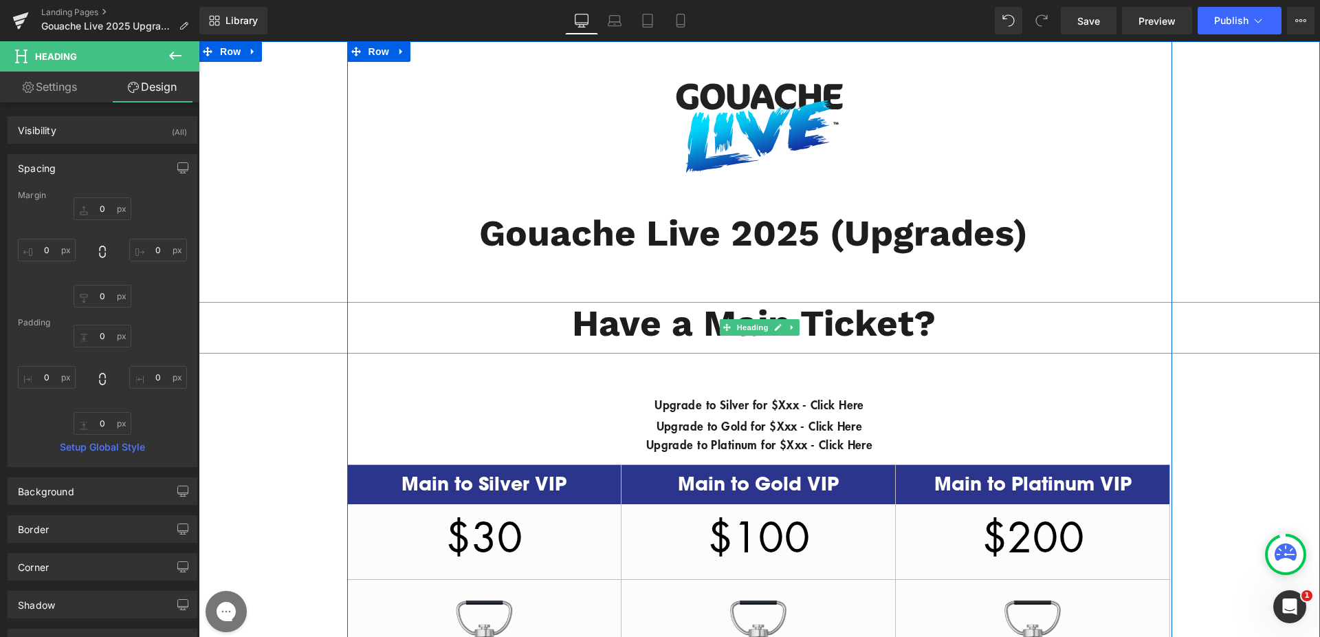
click at [724, 320] on span at bounding box center [726, 327] width 14 height 16
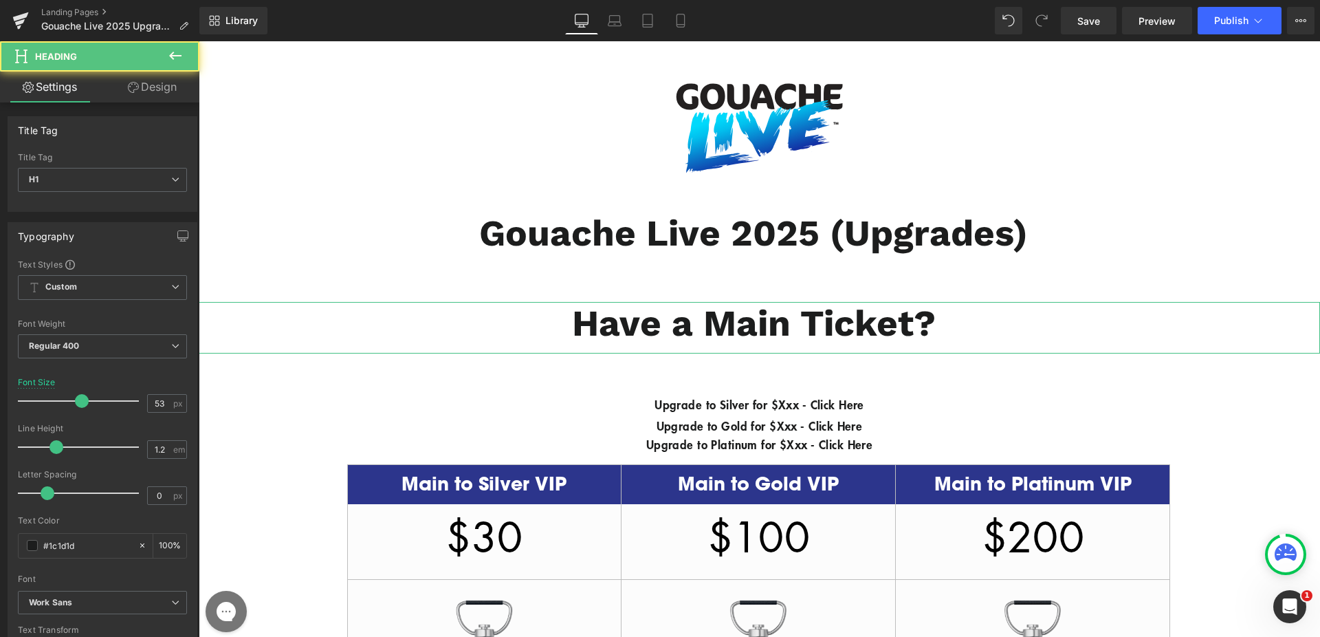
click at [168, 78] on link "Design" at bounding box center [152, 86] width 100 height 31
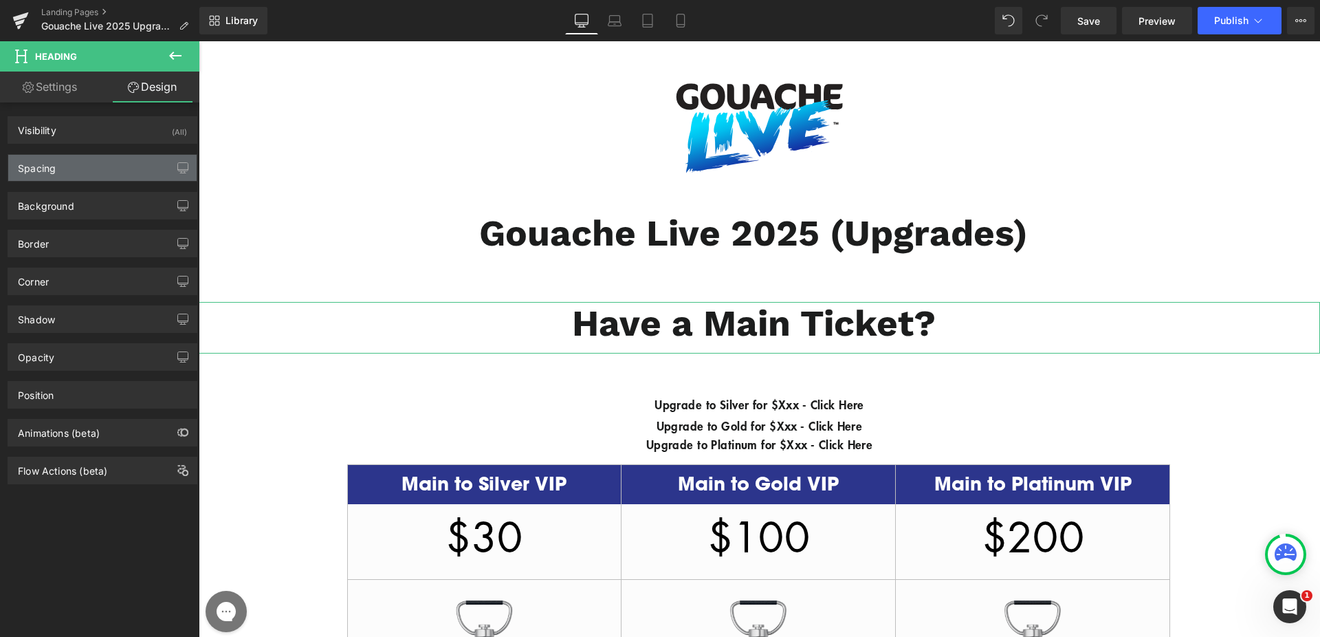
click at [94, 177] on div "Spacing" at bounding box center [102, 168] width 188 height 26
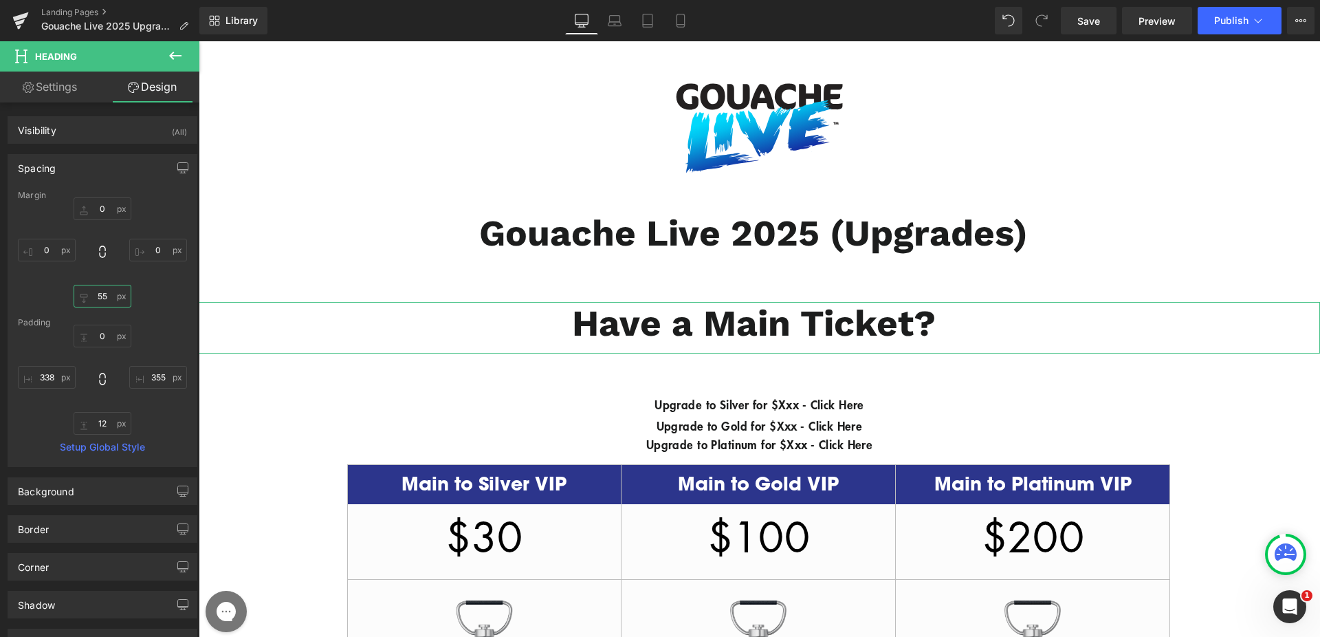
click at [100, 295] on input "55" at bounding box center [103, 296] width 58 height 23
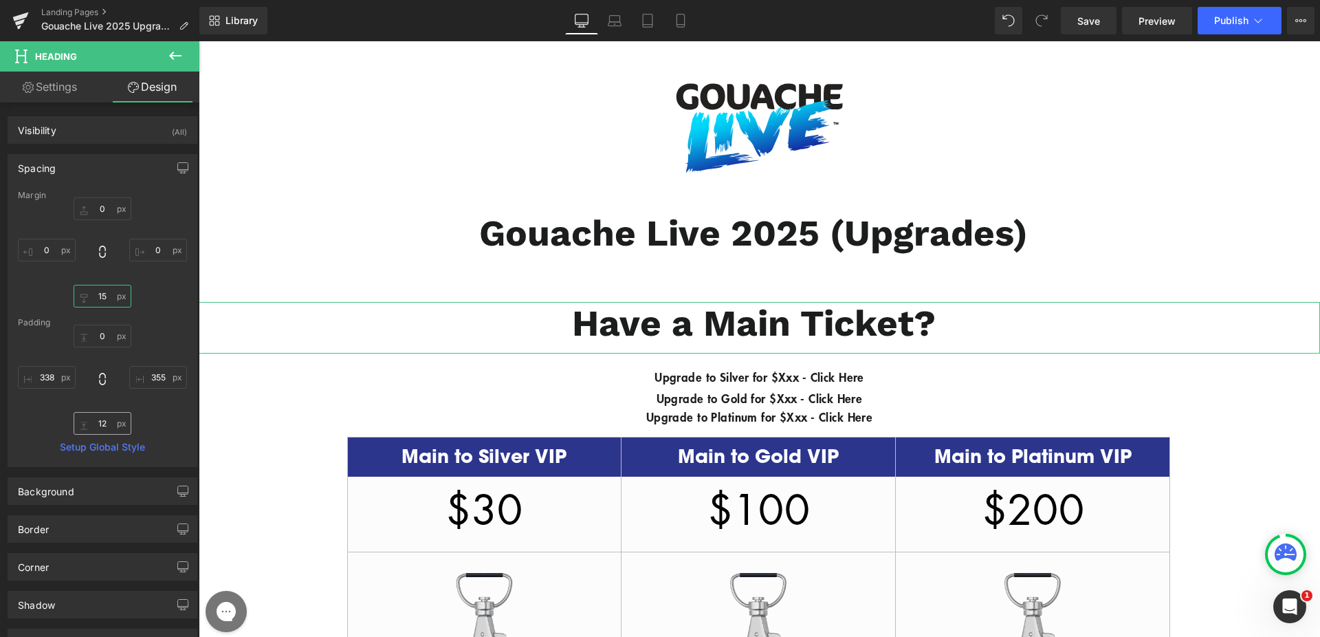
type input "15"
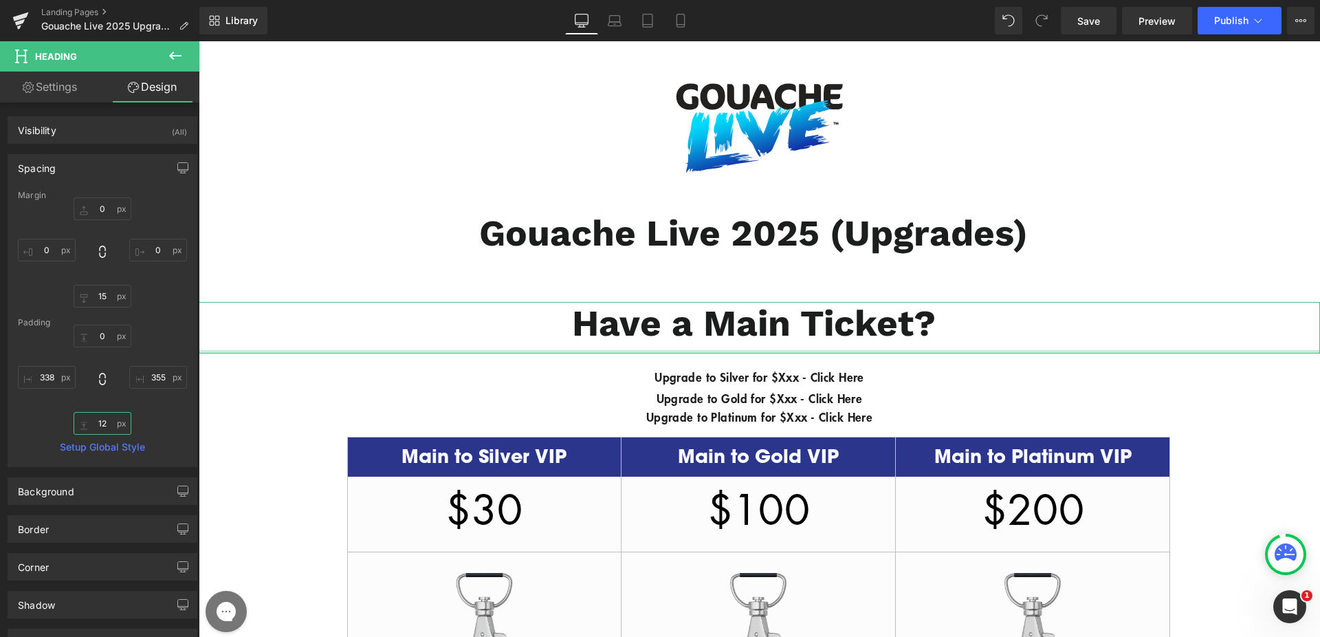
click at [92, 423] on input "12" at bounding box center [103, 423] width 58 height 23
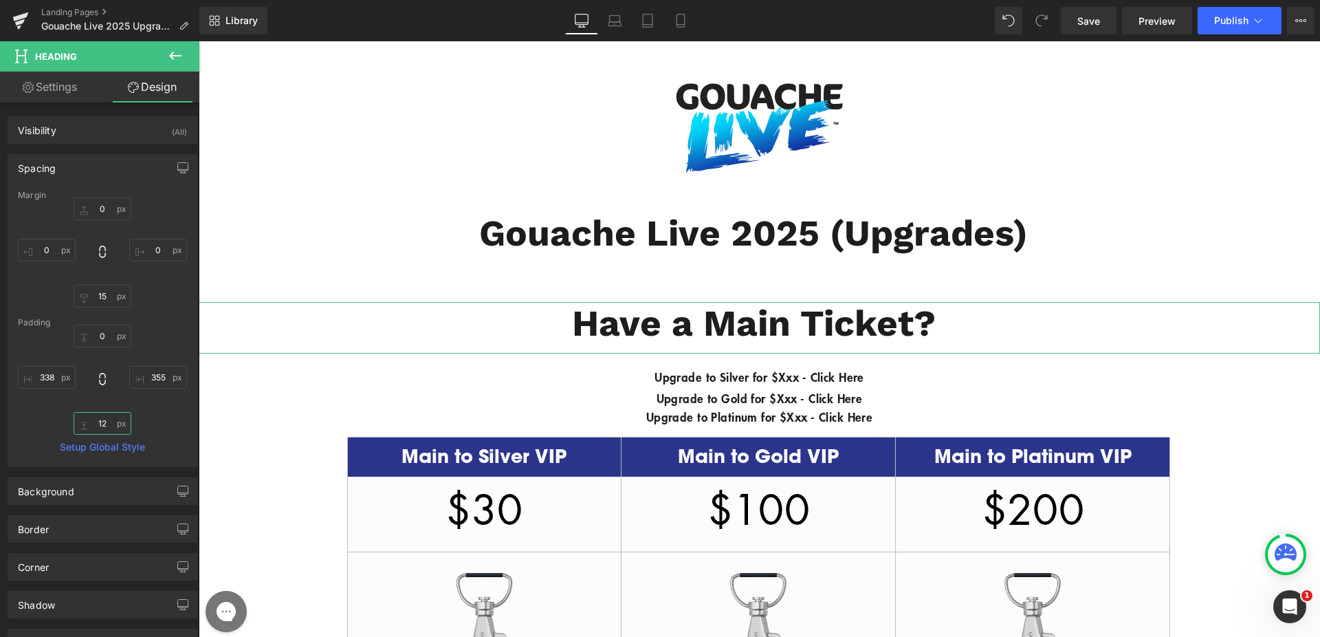
click at [92, 423] on input "12" at bounding box center [103, 423] width 58 height 23
type input "5"
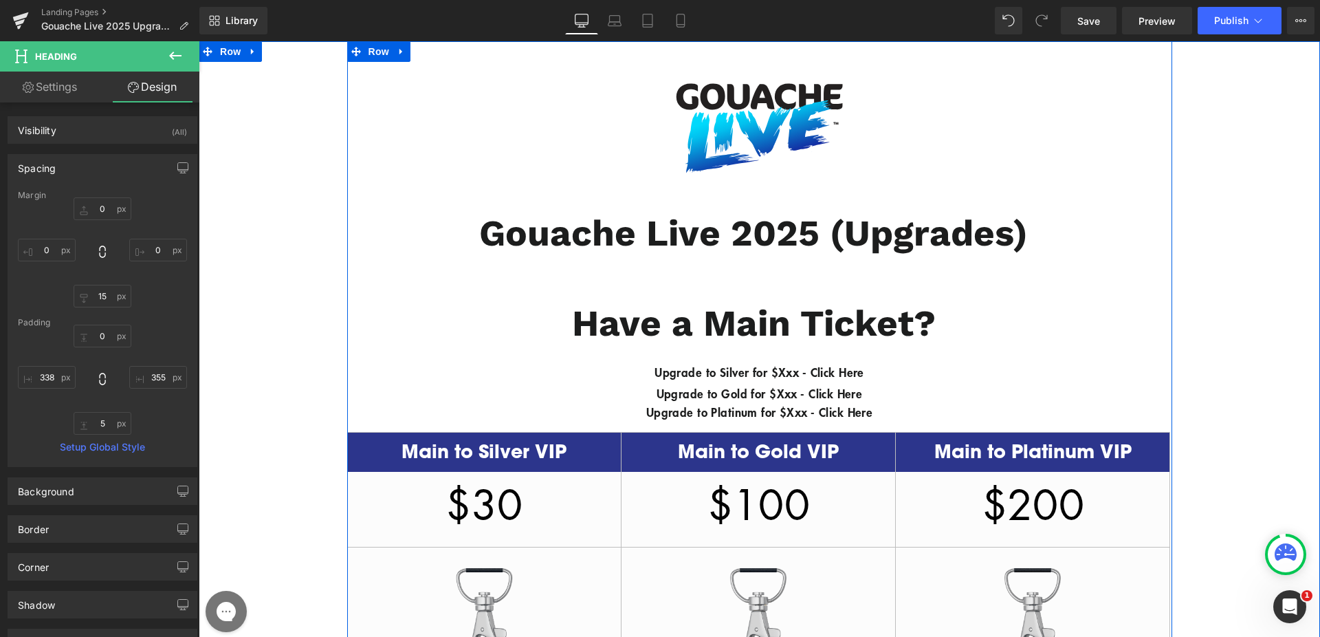
click at [1072, 353] on div "Image Gouache Live 2025 (Upgrades) Heading Have a Main Ticket? Heading Upgrade …" at bounding box center [759, 580] width 1121 height 1045
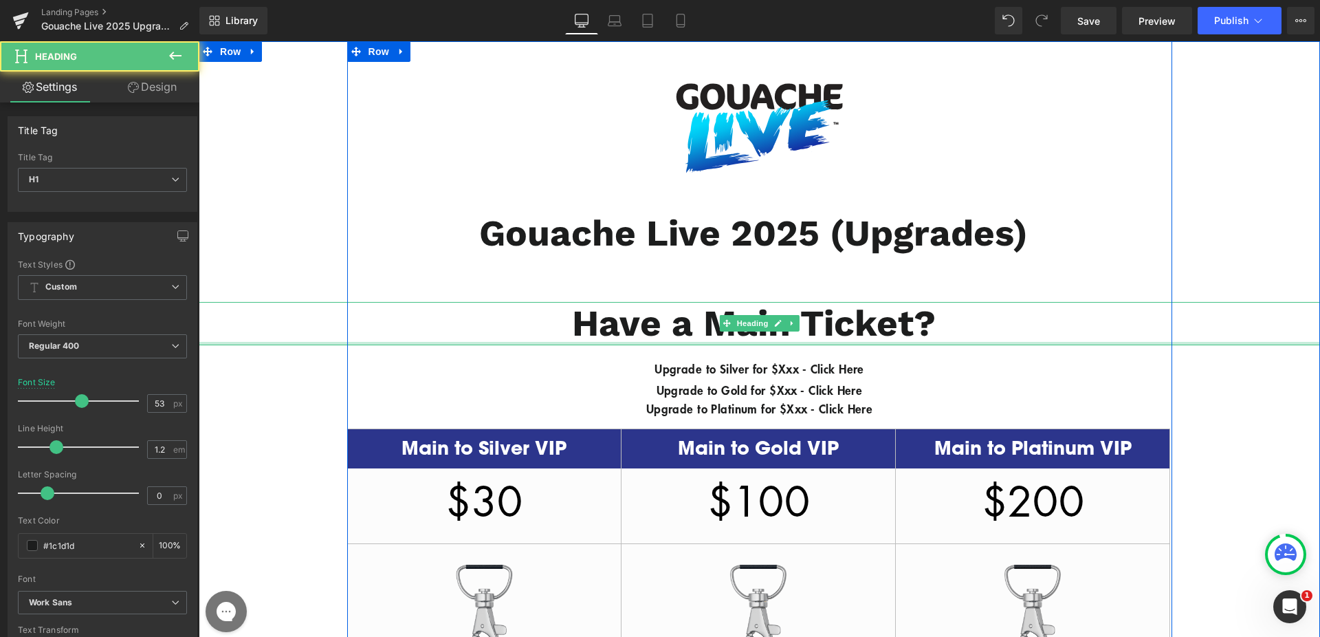
click at [691, 344] on div at bounding box center [759, 343] width 1121 height 3
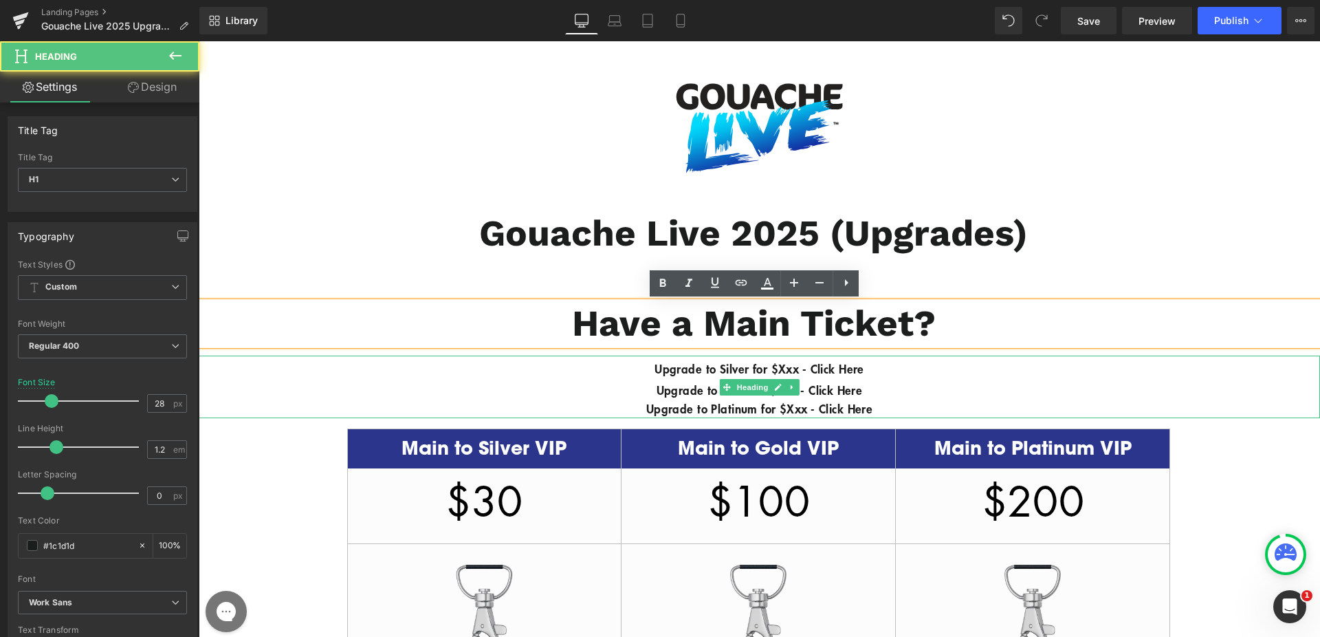
click at [548, 379] on h1 "Upgrade to Silver for $Xxx - Click Here" at bounding box center [759, 367] width 1121 height 25
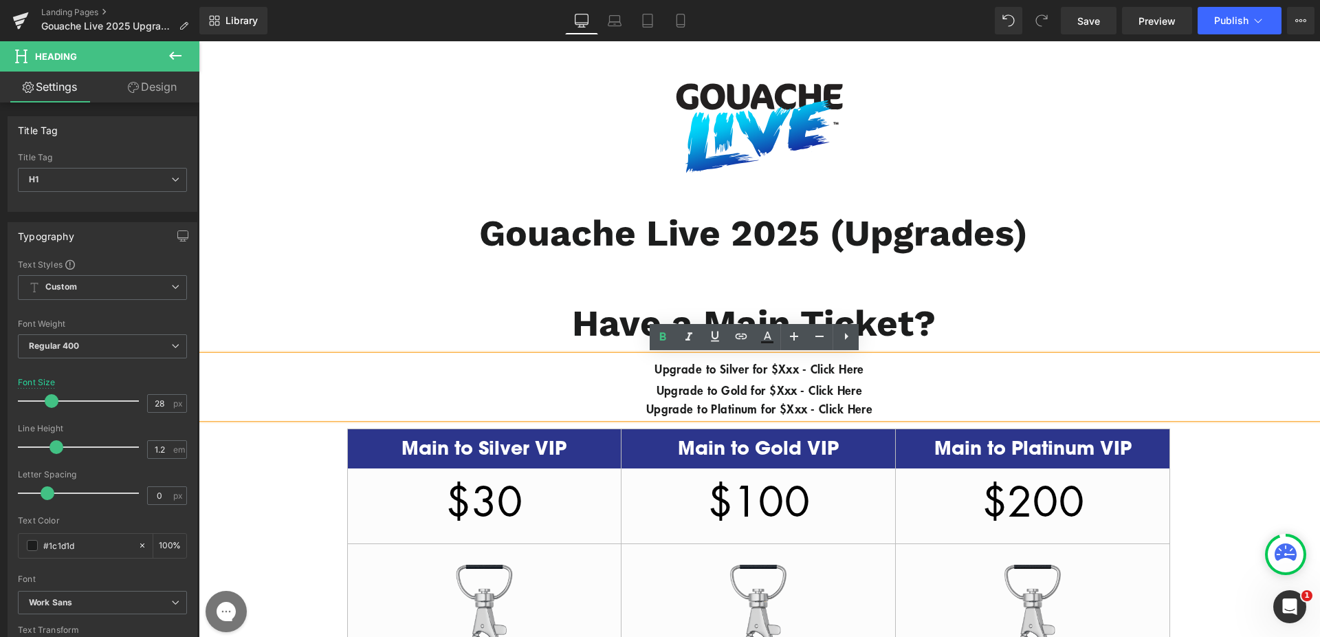
click at [654, 373] on b "Upgrade to Silver for $Xxx - Click Here" at bounding box center [759, 368] width 210 height 16
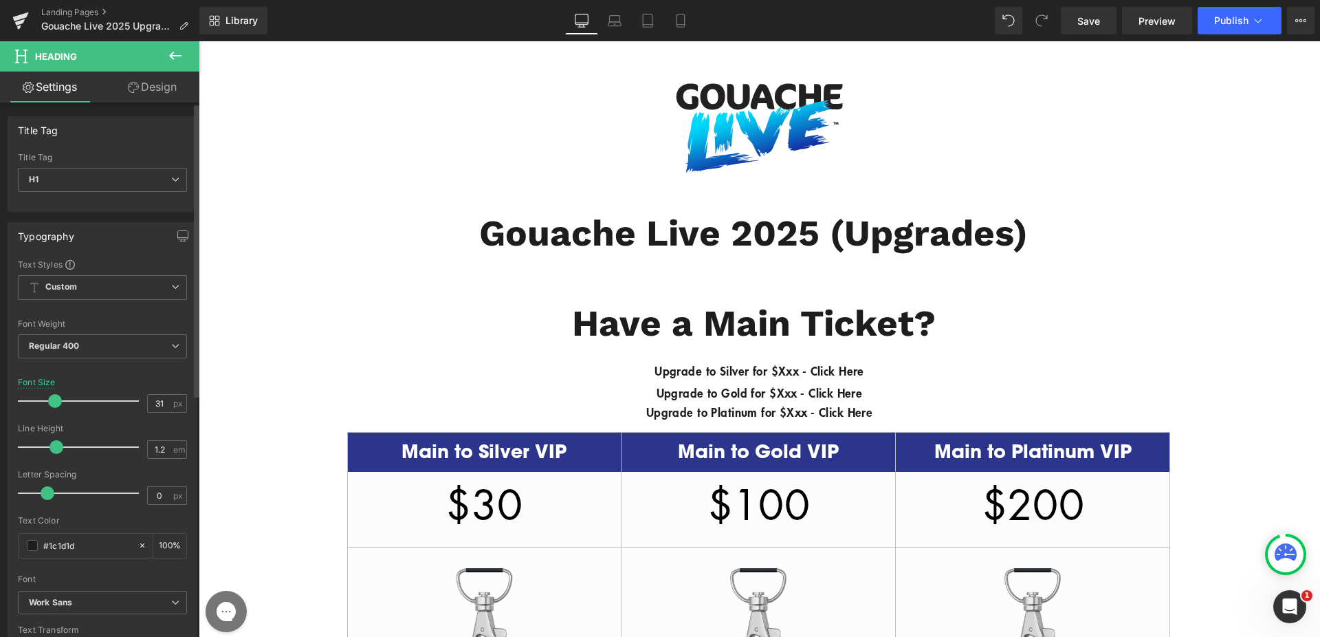
click at [56, 399] on span at bounding box center [55, 401] width 14 height 14
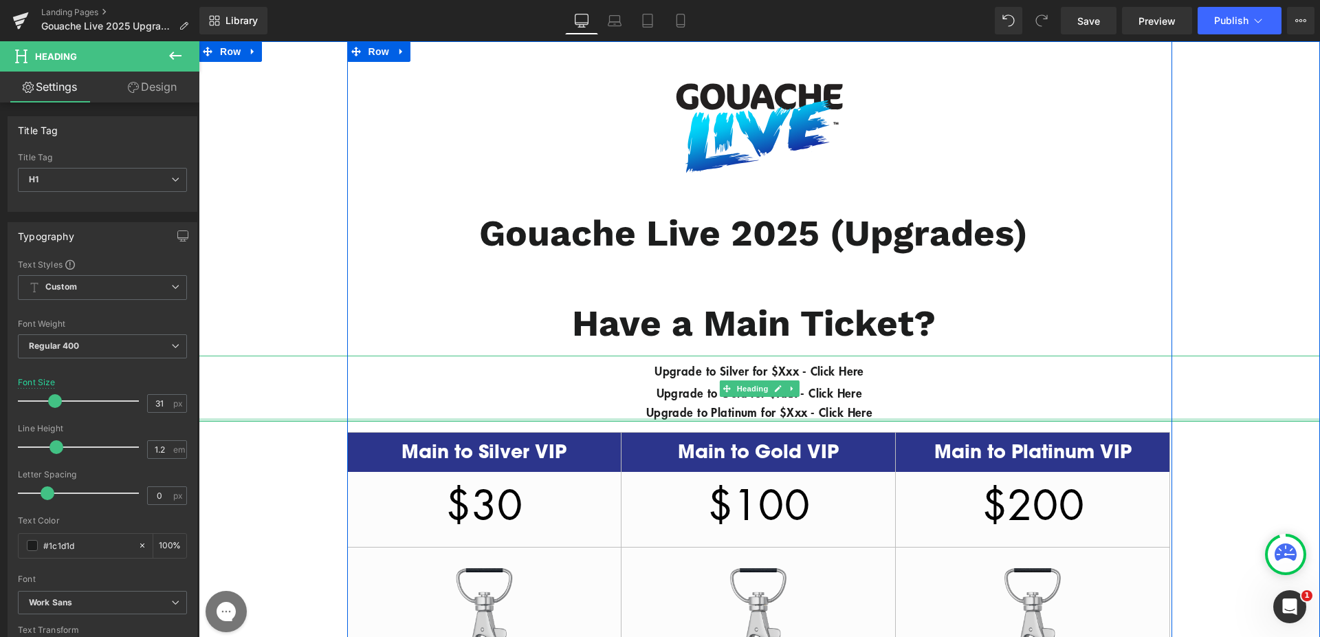
click at [746, 418] on div at bounding box center [759, 419] width 1121 height 3
click at [747, 408] on b "Upgrade to Platinum for $Xxx - Click Here" at bounding box center [759, 411] width 226 height 16
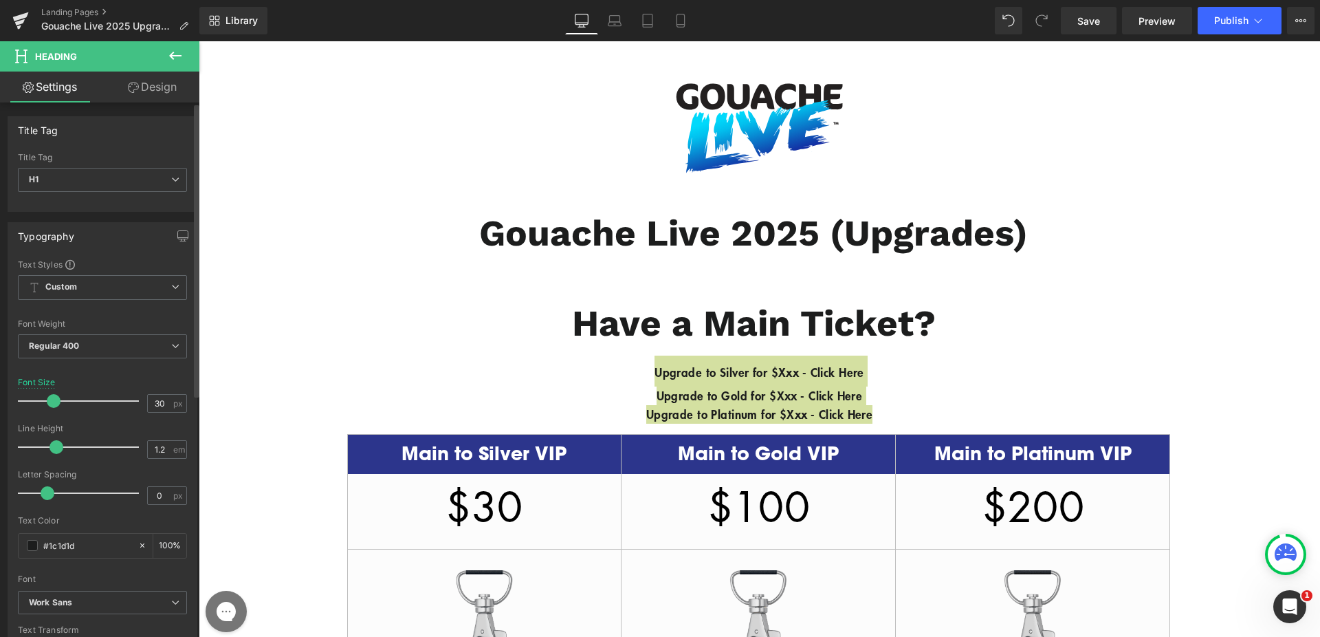
type input "29"
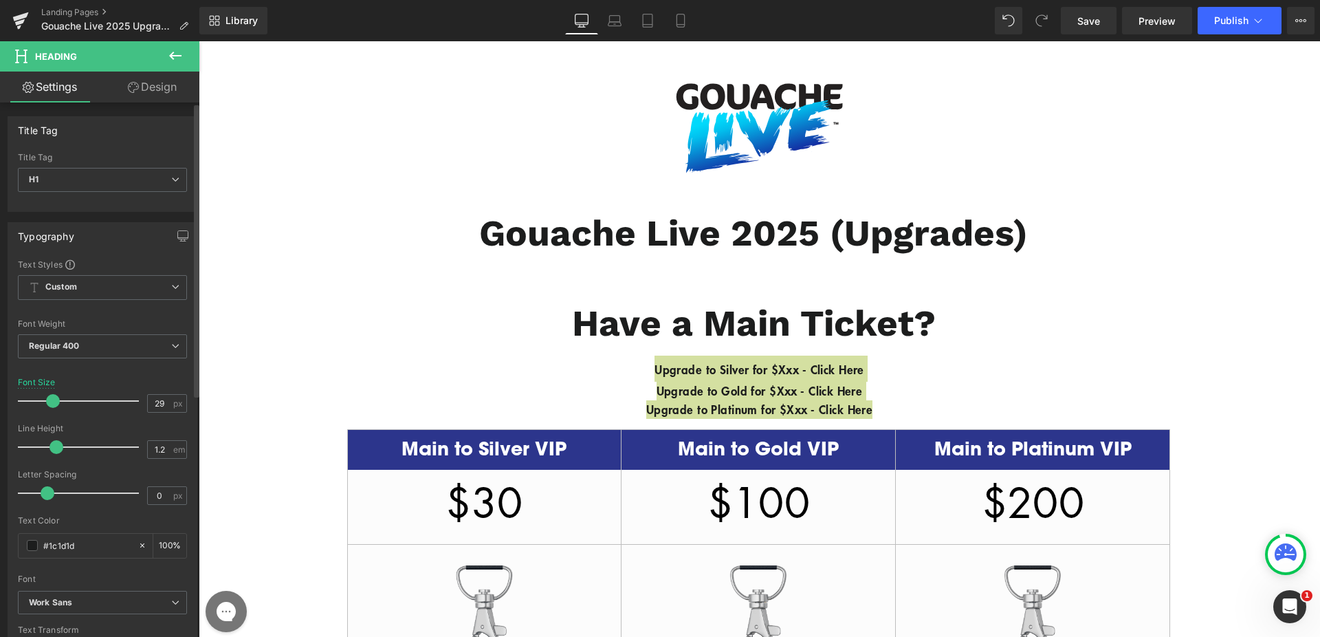
click at [49, 399] on span at bounding box center [53, 401] width 14 height 14
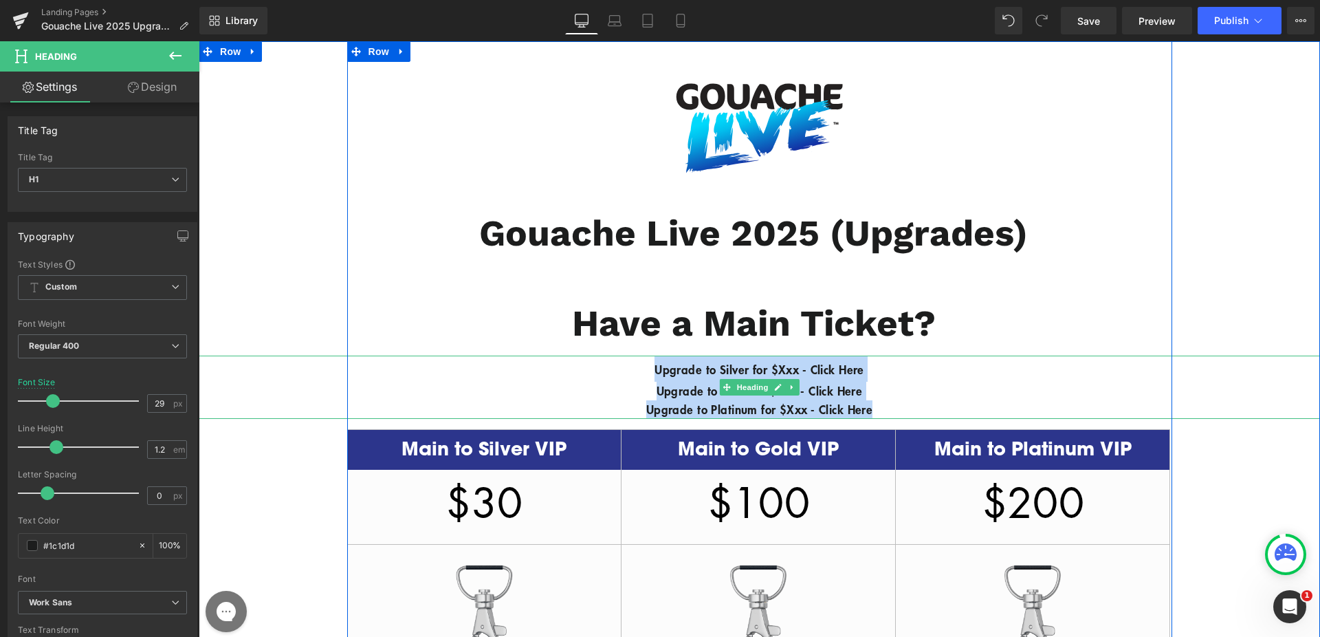
click at [702, 368] on b "Upgrade to Silver for $Xxx - Click Here" at bounding box center [759, 369] width 210 height 16
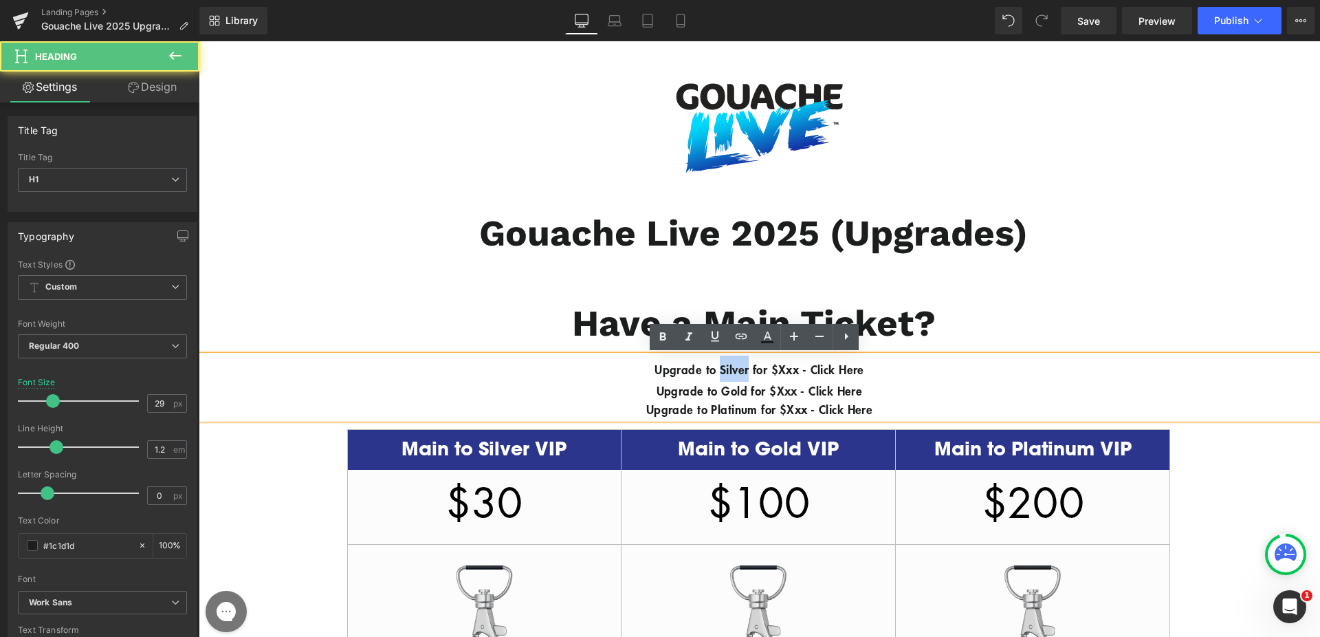
click at [702, 368] on b "Upgrade to Silver for $Xxx - Click Here" at bounding box center [759, 369] width 210 height 16
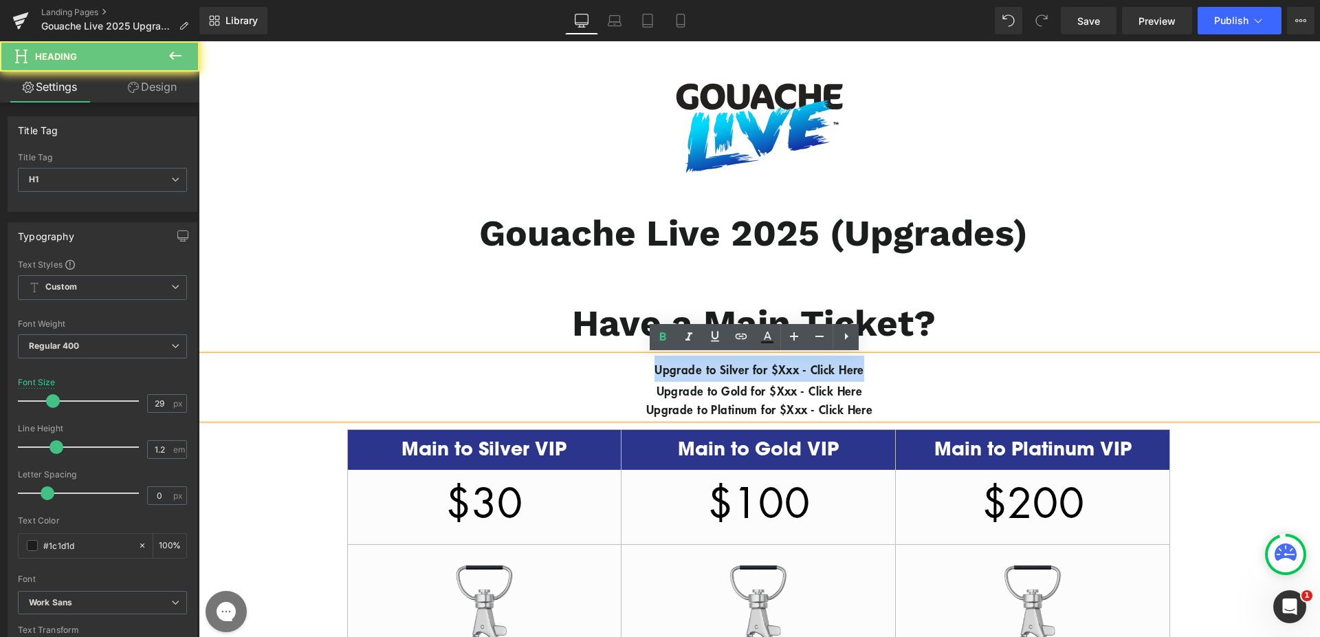
click at [702, 368] on b "Upgrade to Silver for $Xxx - Click Here" at bounding box center [759, 369] width 210 height 16
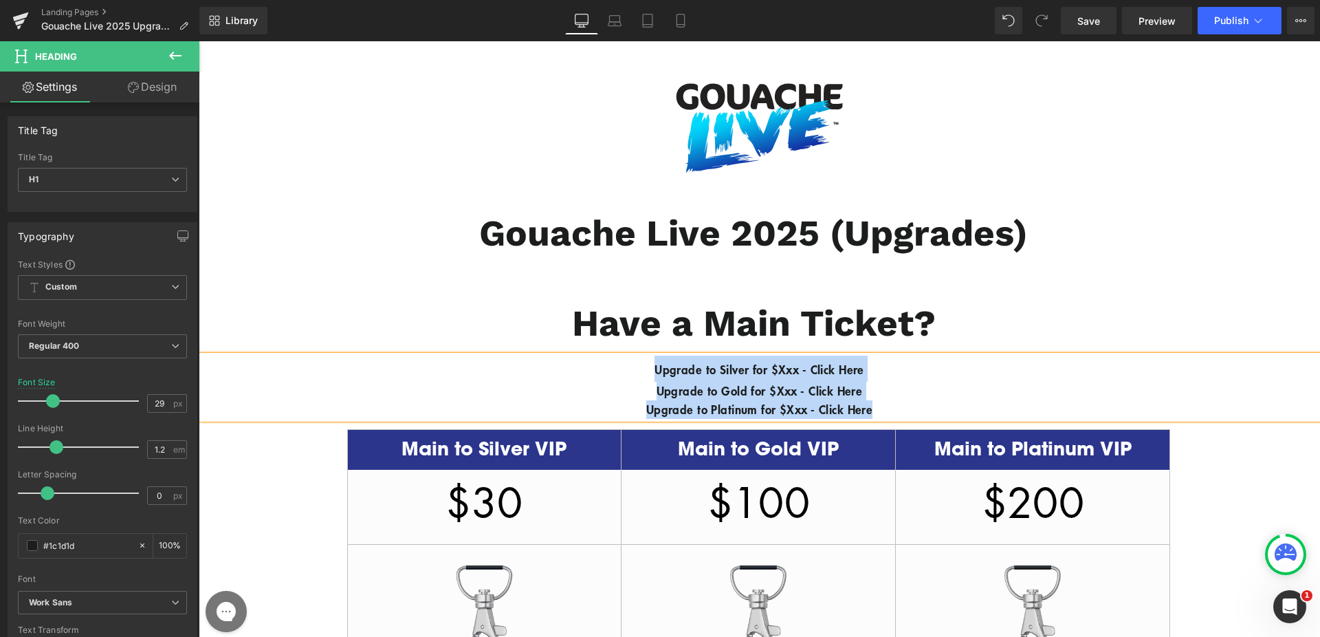
copy div "Upgrade to Silver for $Xxx - Click Here Upgrade to Gold for $Xxx - Click Here U…"
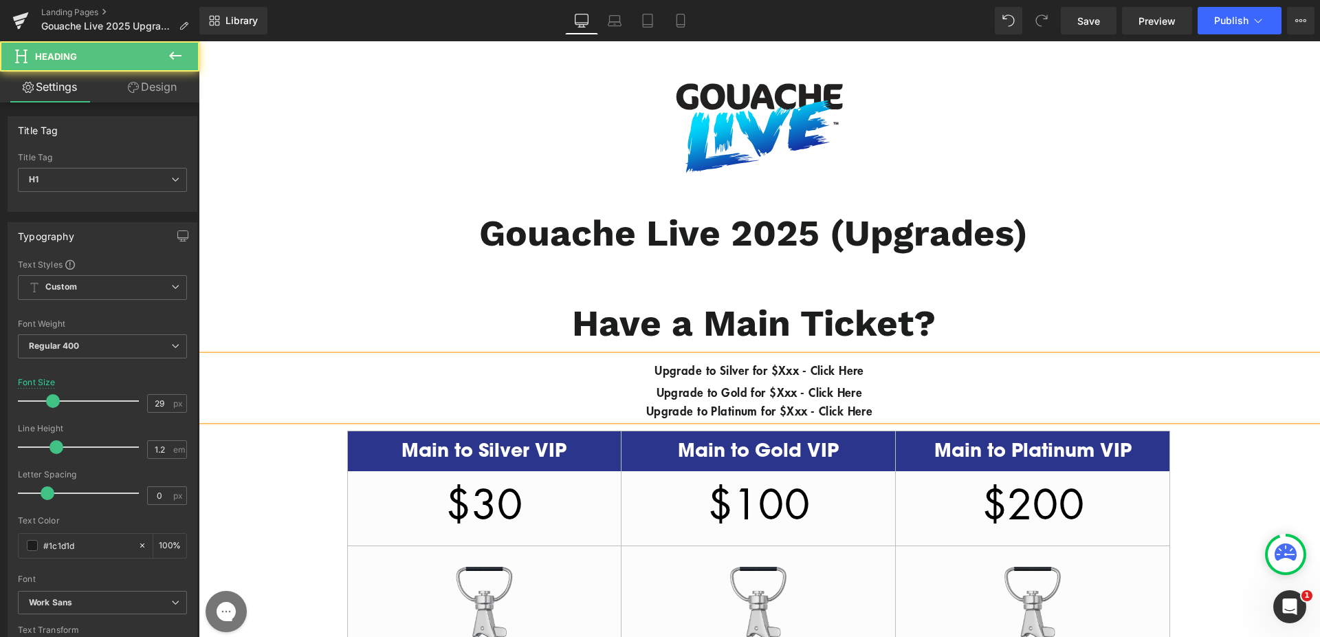
click at [489, 363] on h1 "Upgrade to Silver for $Xxx - Click Here" at bounding box center [759, 368] width 1121 height 27
click at [483, 355] on h1 "Upgrade to Silver for $Xxx - Click Here" at bounding box center [759, 368] width 1121 height 27
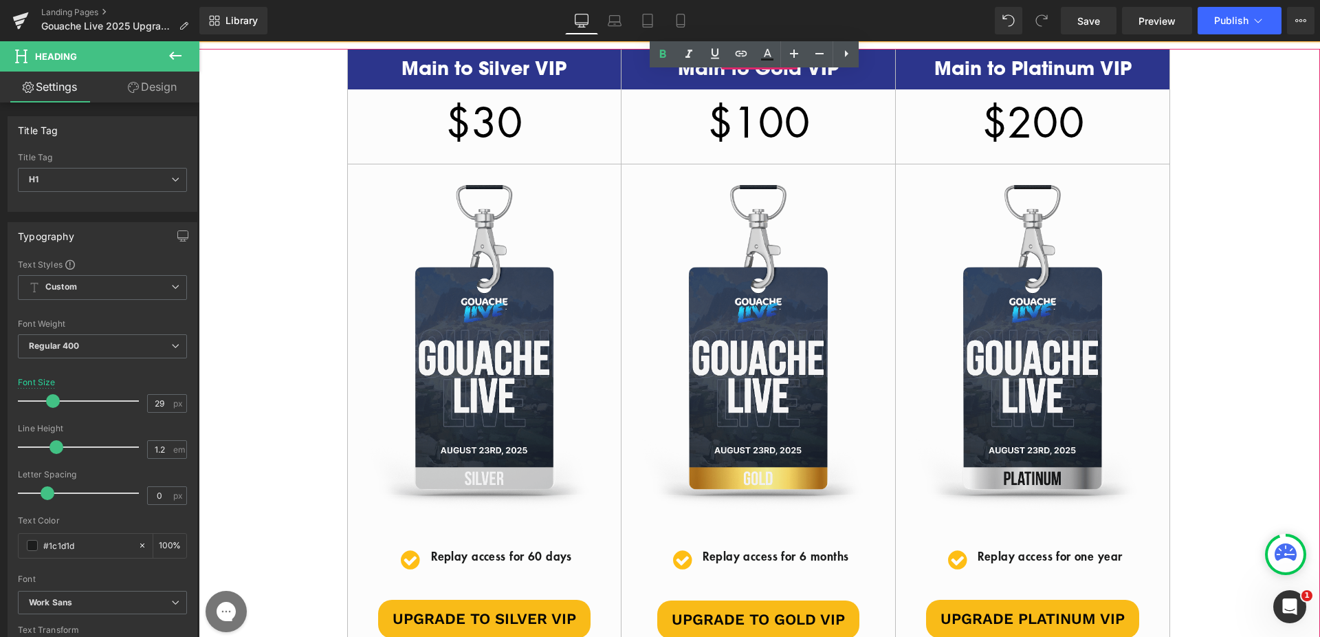
scroll to position [382, 0]
click at [484, 351] on span "Image" at bounding box center [484, 350] width 29 height 16
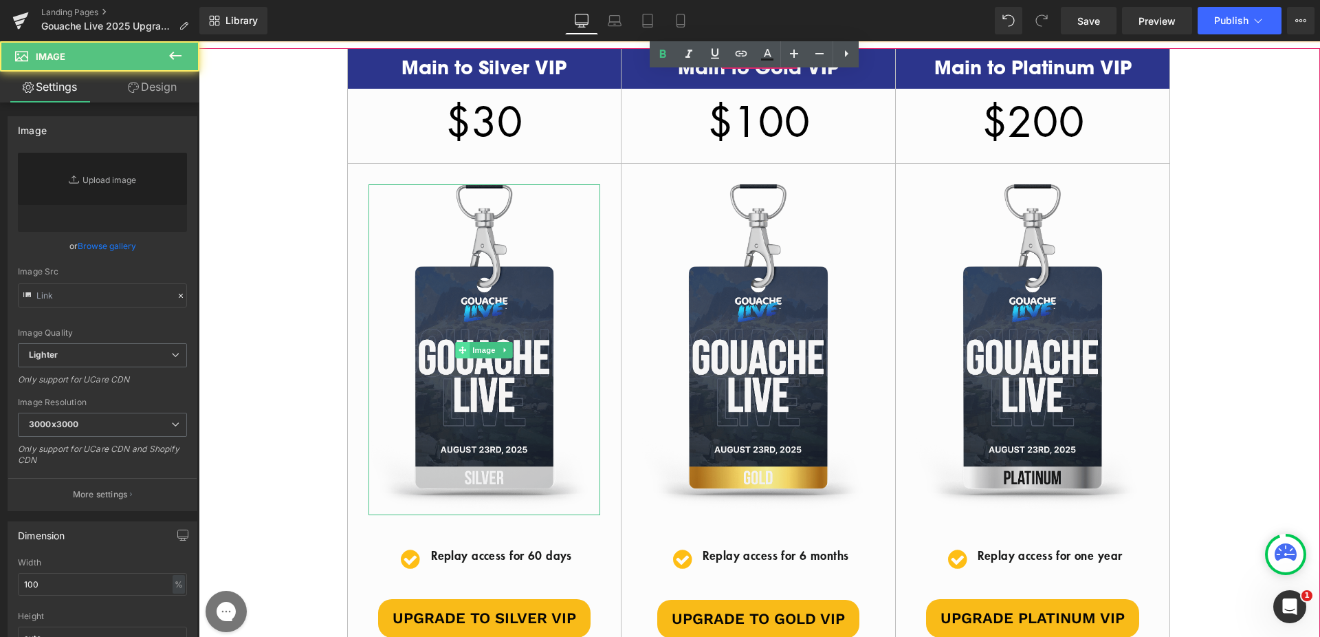
type input "[URL][DOMAIN_NAME][DOMAIN_NAME]"
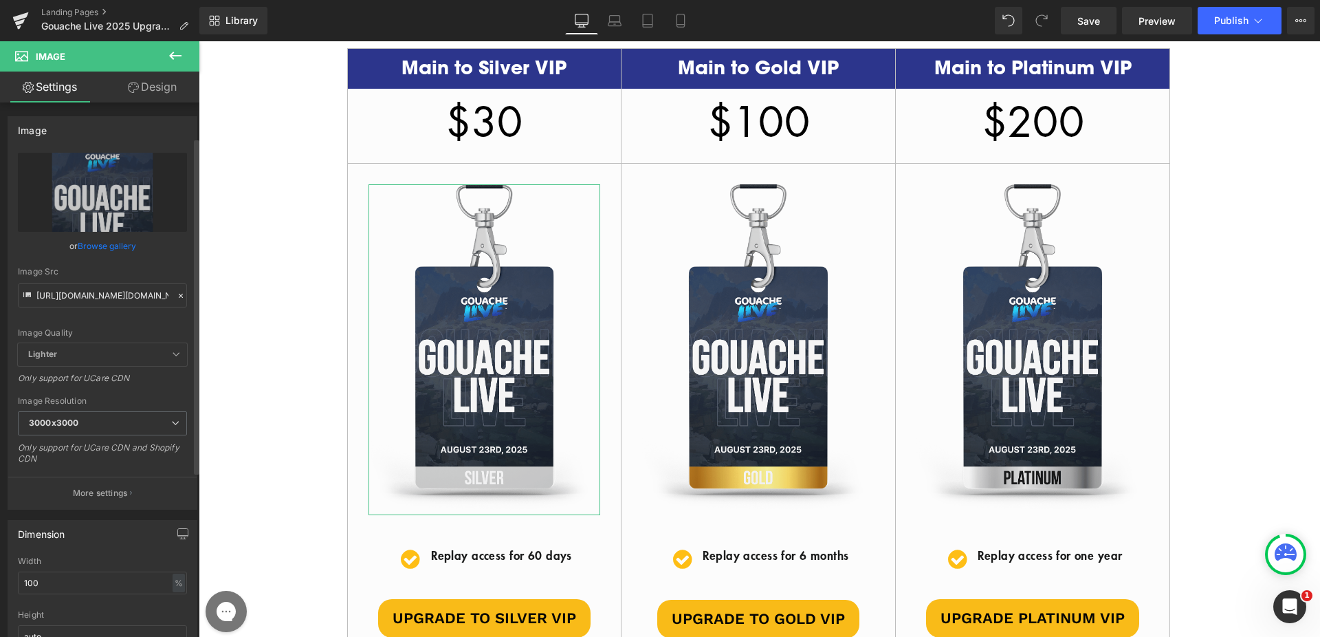
scroll to position [284, 0]
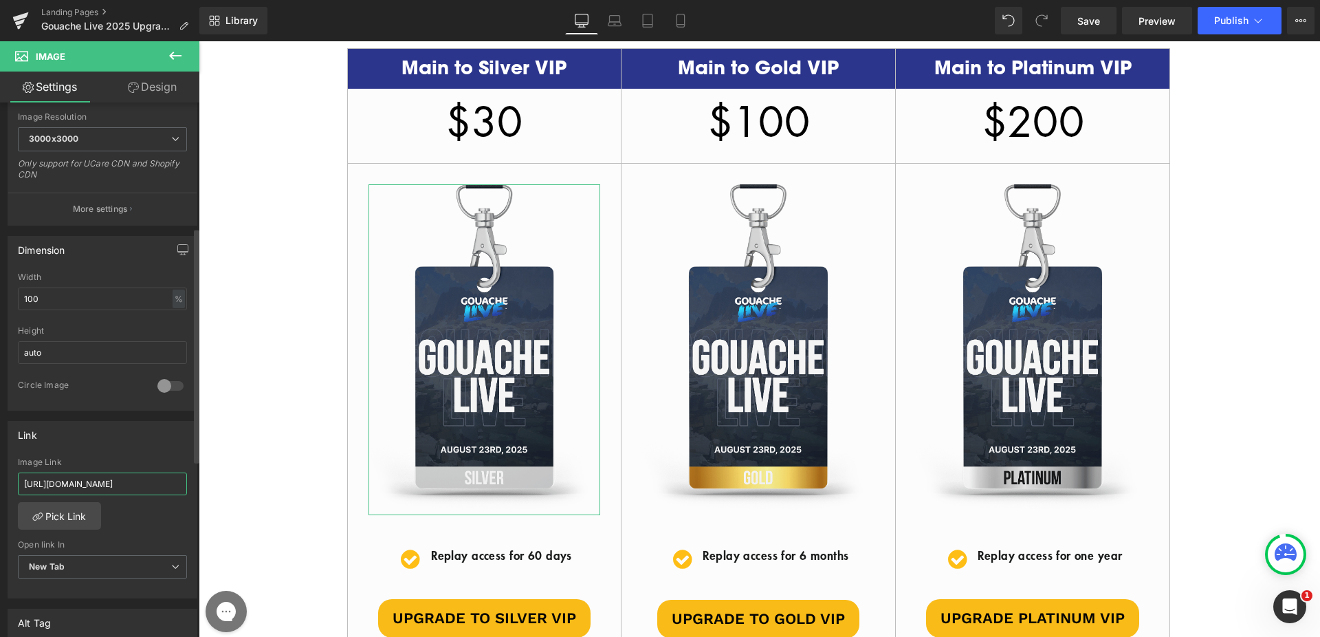
click at [91, 491] on input "[URL][DOMAIN_NAME]" at bounding box center [102, 483] width 169 height 23
click at [97, 450] on div "Link [URL][DOMAIN_NAME] Image Link [URL][DOMAIN_NAME] Pick Link Current Tab New…" at bounding box center [103, 510] width 190 height 178
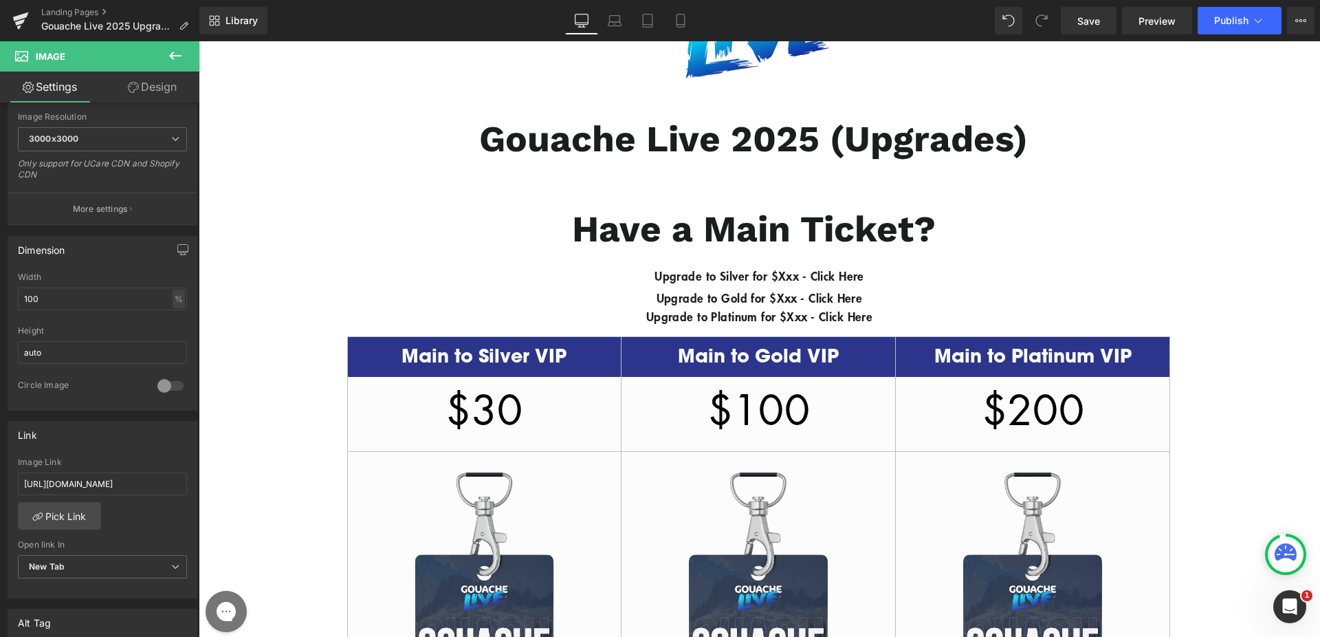
scroll to position [0, 0]
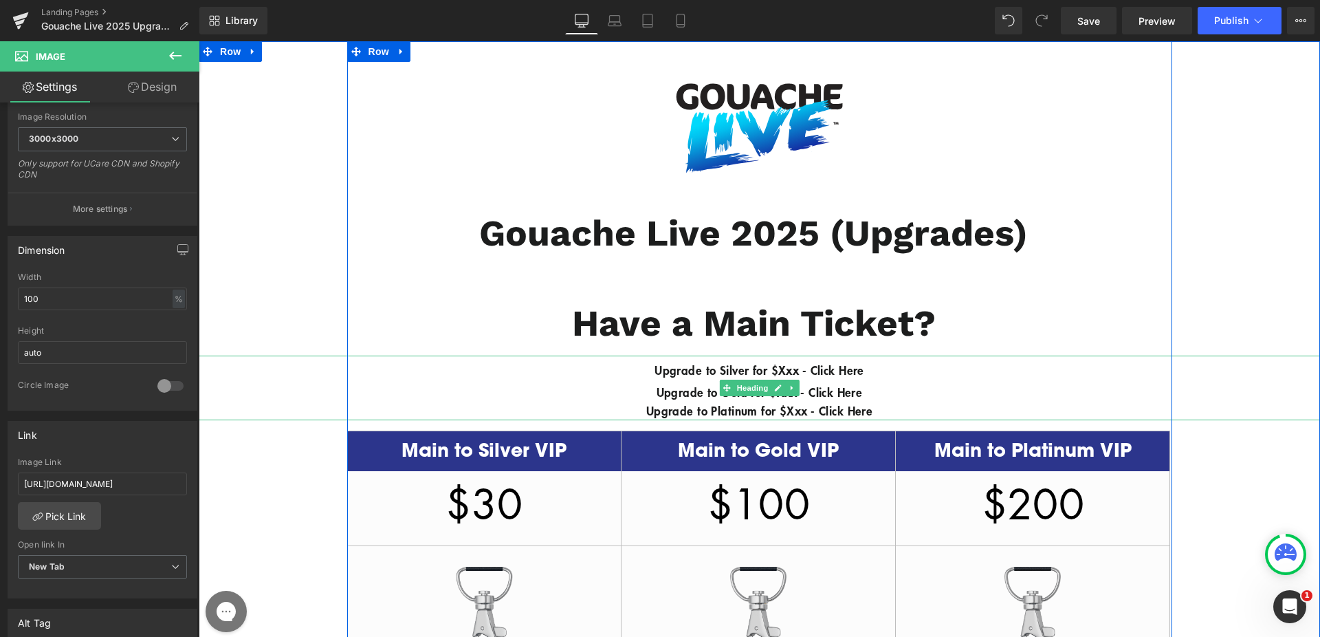
click at [855, 366] on b "Upgrade to Silver for $Xxx - Click Here" at bounding box center [759, 370] width 210 height 16
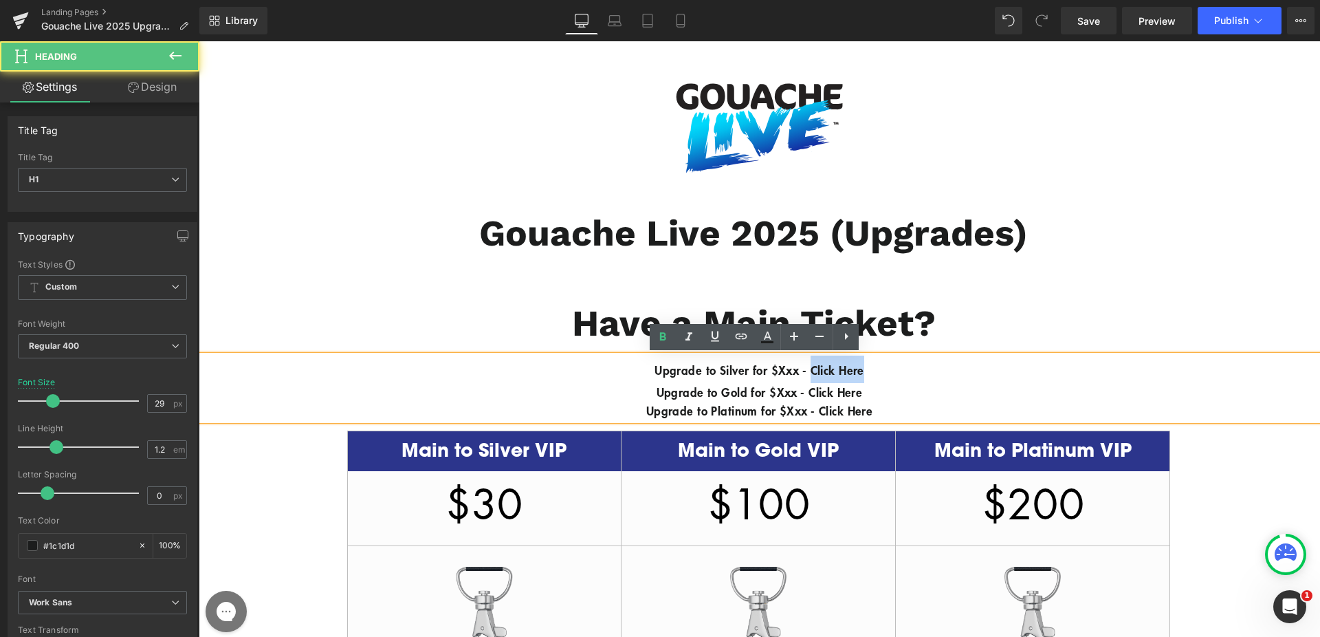
drag, startPoint x: 817, startPoint y: 368, endPoint x: 901, endPoint y: 368, distance: 83.9
click at [901, 368] on h1 "Upgrade to Silver for $Xxx - Click Here" at bounding box center [759, 368] width 1121 height 27
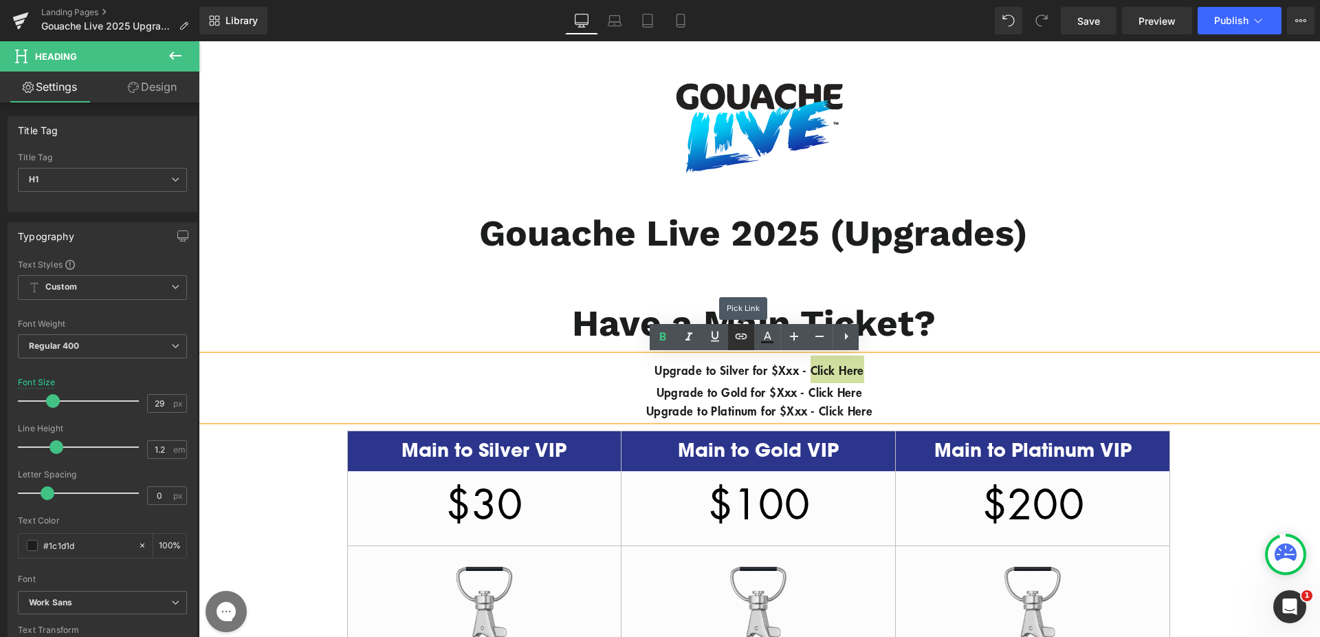
click at [738, 331] on icon at bounding box center [741, 336] width 16 height 16
click at [841, 388] on input "text" at bounding box center [888, 400] width 212 height 34
paste input "[URL][DOMAIN_NAME]"
type input "[URL][DOMAIN_NAME]"
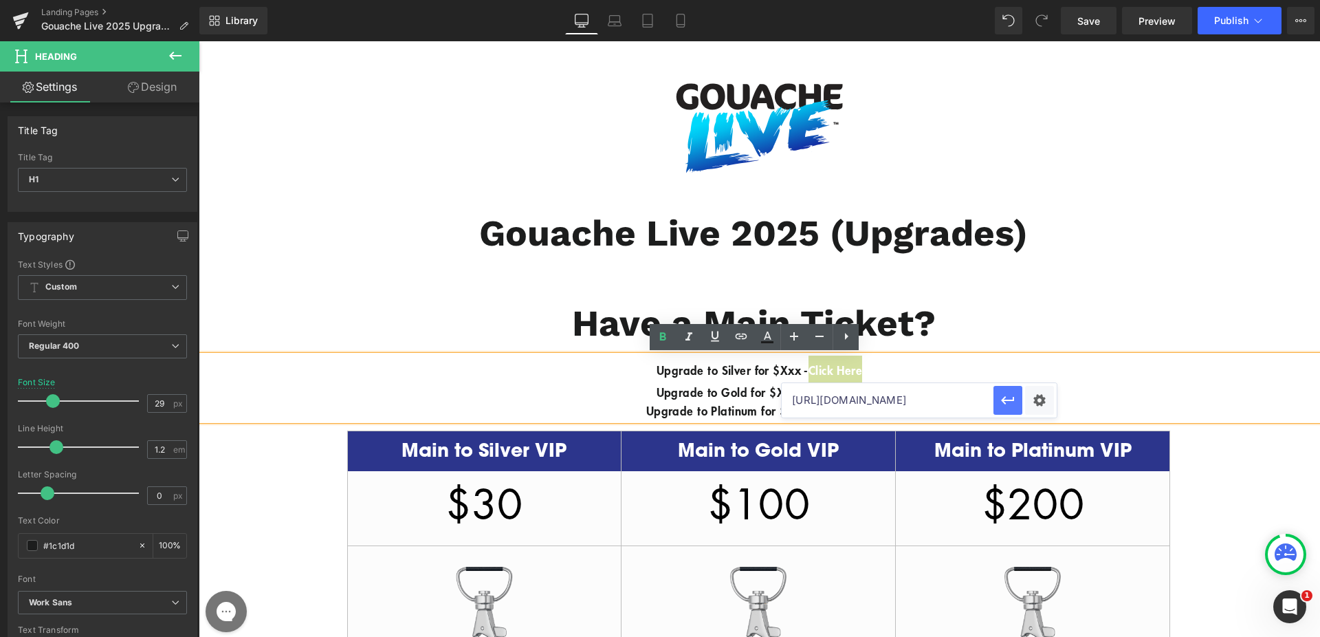
scroll to position [0, 0]
click at [1002, 402] on icon "button" at bounding box center [1007, 400] width 16 height 16
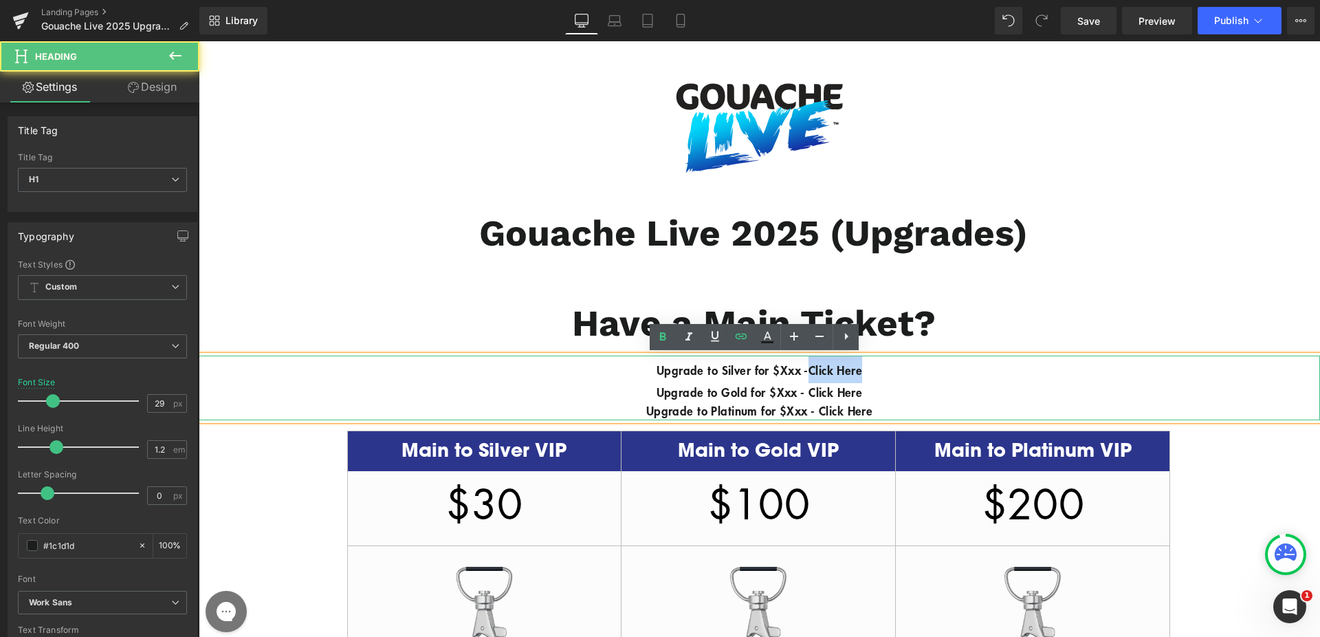
click at [924, 366] on h1 "Upgrade to Silver for $Xxx - Click Here" at bounding box center [759, 368] width 1121 height 27
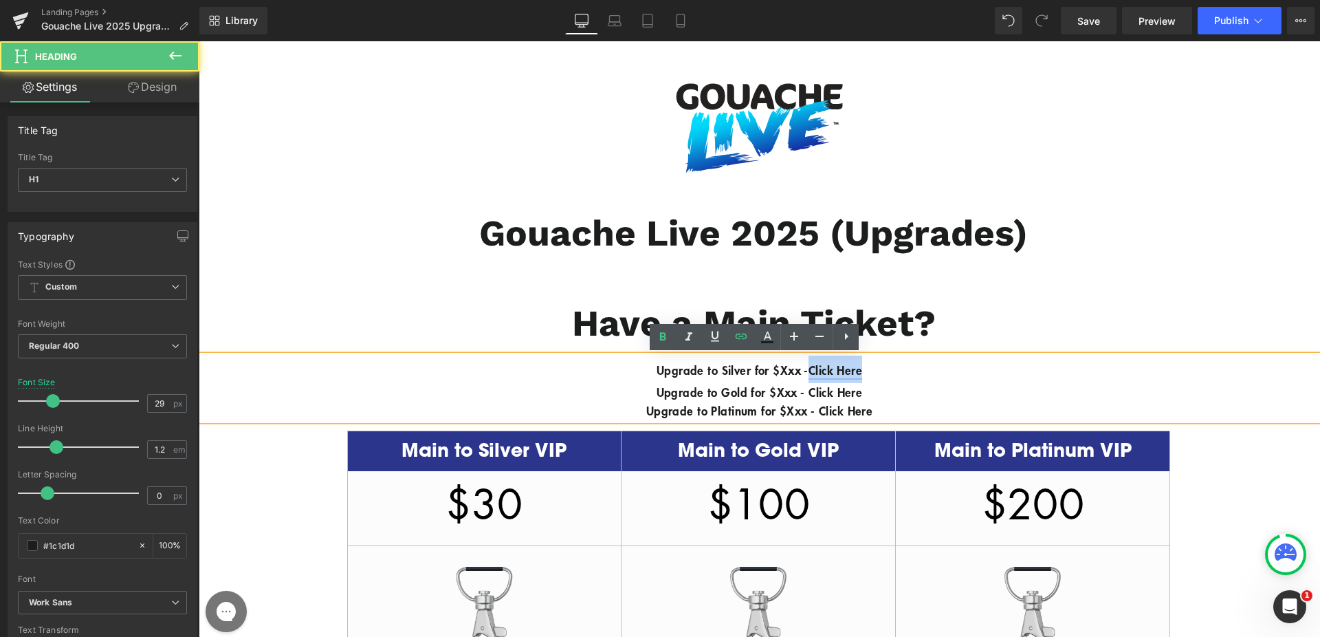
drag, startPoint x: 867, startPoint y: 368, endPoint x: 820, endPoint y: 370, distance: 46.8
click at [820, 370] on h1 "Upgrade to Silver for $Xxx - Click Here" at bounding box center [759, 368] width 1121 height 27
click at [1045, 318] on h1 "Have a Main Ticket?" at bounding box center [753, 324] width 645 height 44
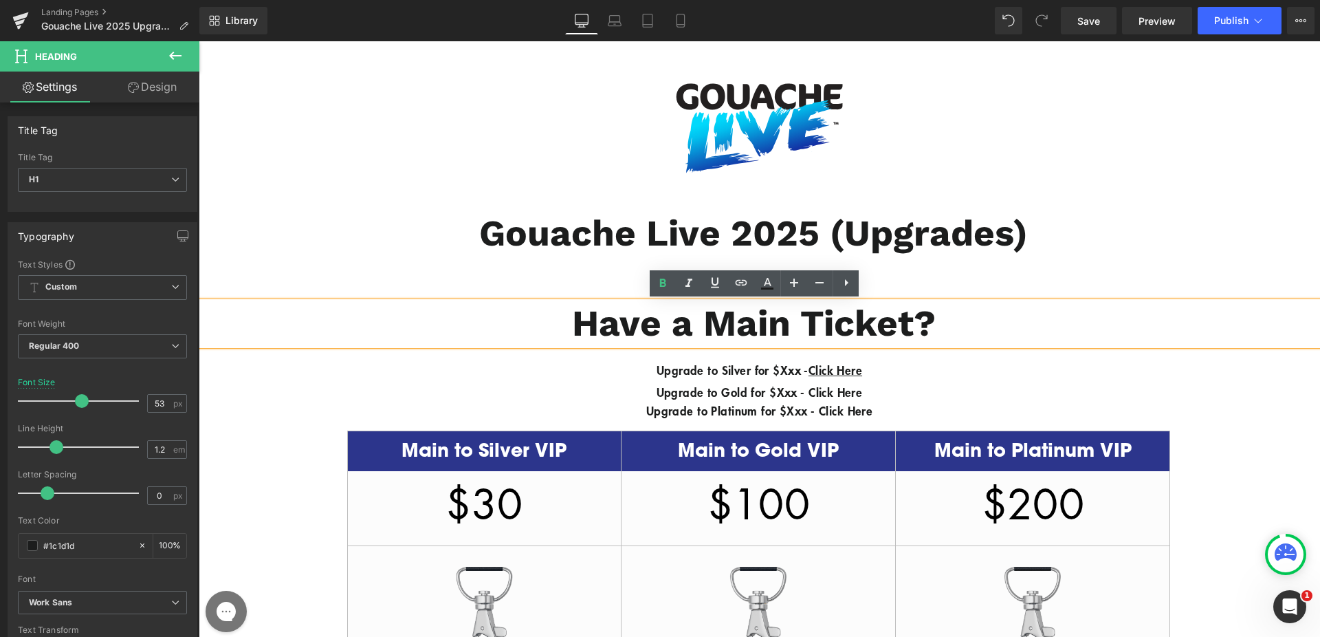
click at [398, 234] on div "Gouache Live 2025 (Upgrades)" at bounding box center [759, 238] width 1121 height 52
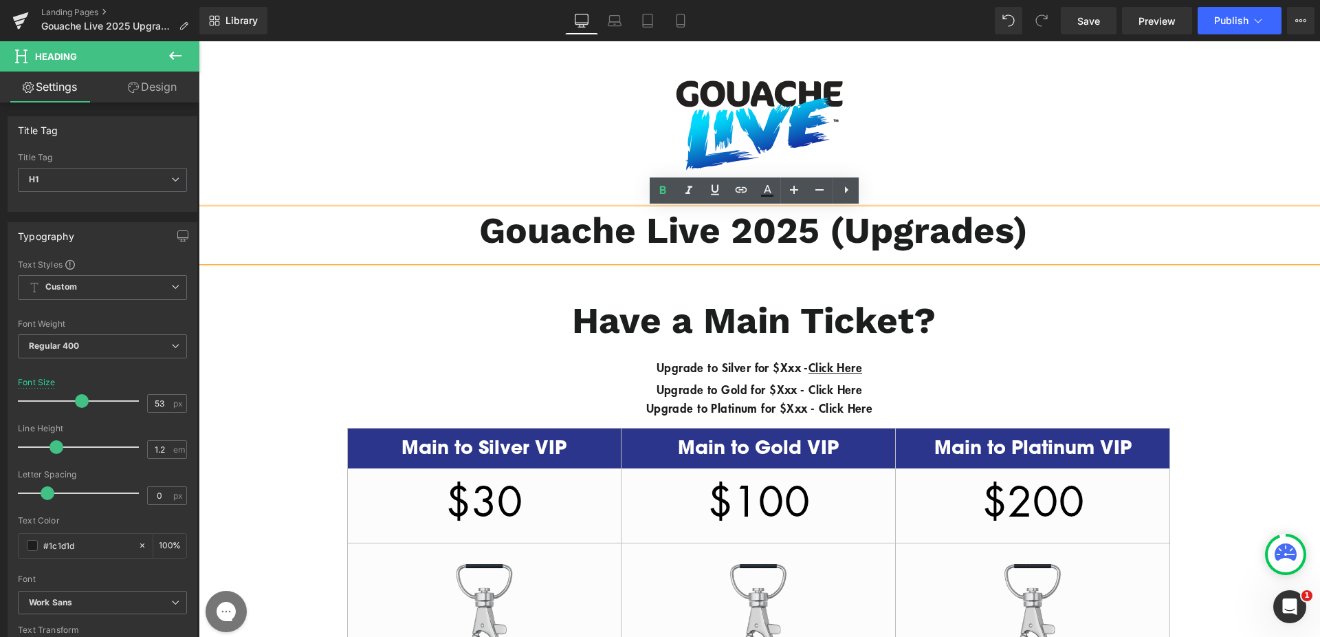
scroll to position [5, 0]
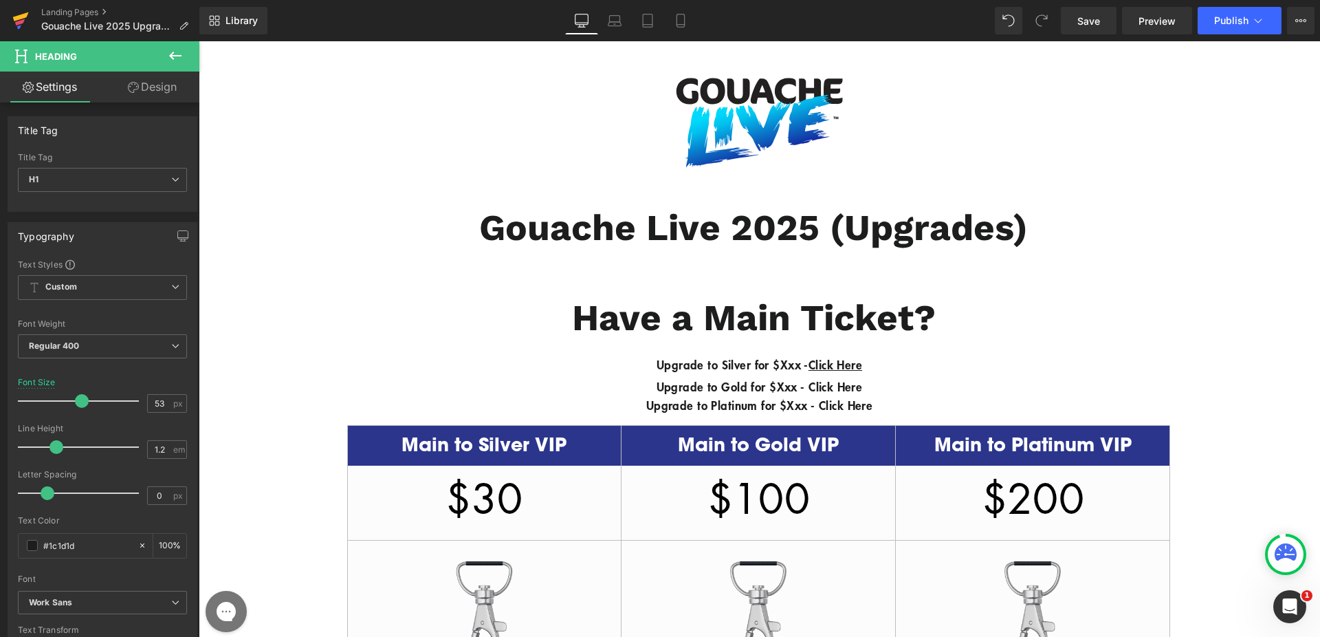
click at [16, 23] on icon at bounding box center [20, 22] width 10 height 6
